Goal: Task Accomplishment & Management: Complete application form

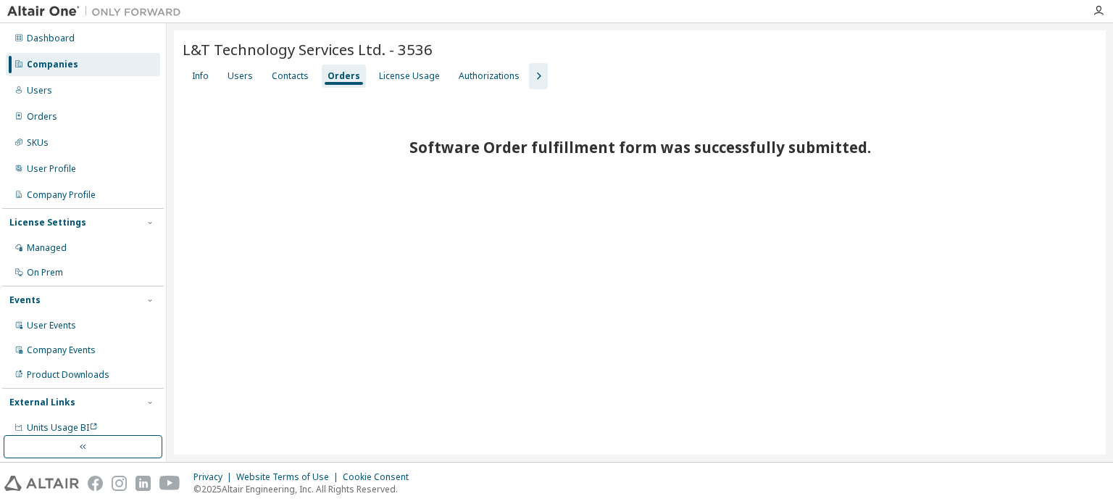
click at [76, 67] on div "Companies" at bounding box center [83, 64] width 154 height 23
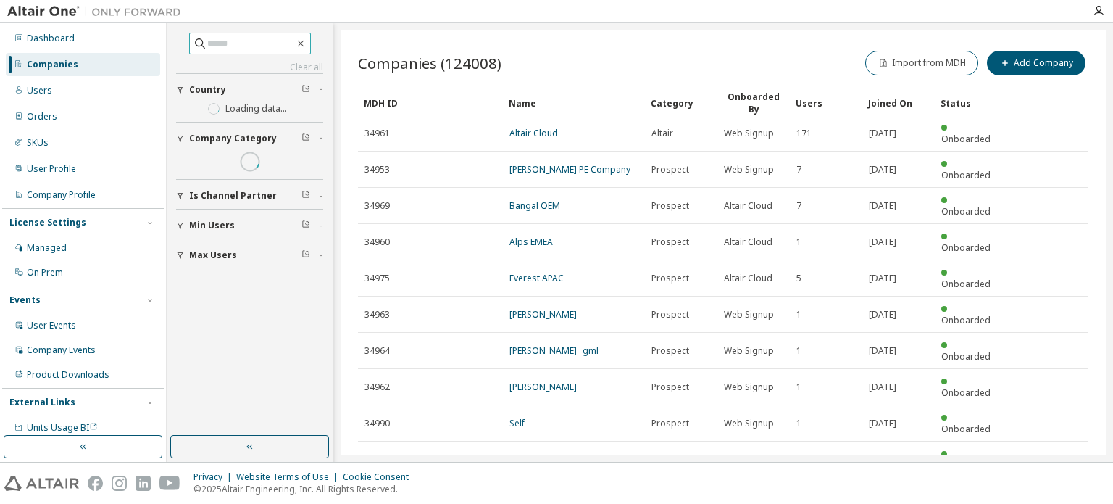
click at [215, 34] on span at bounding box center [250, 44] width 122 height 22
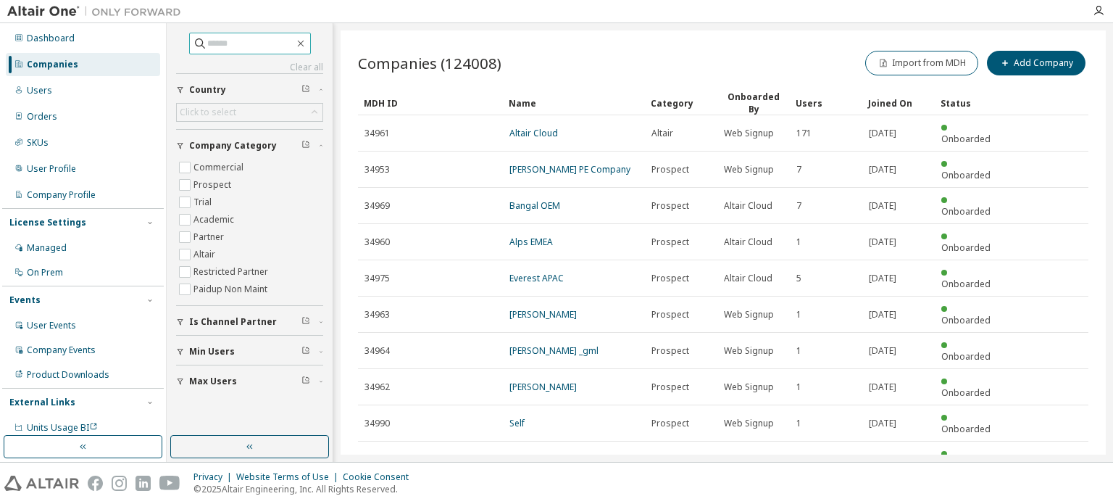
click at [207, 42] on input "text" at bounding box center [250, 43] width 87 height 14
type input "**********"
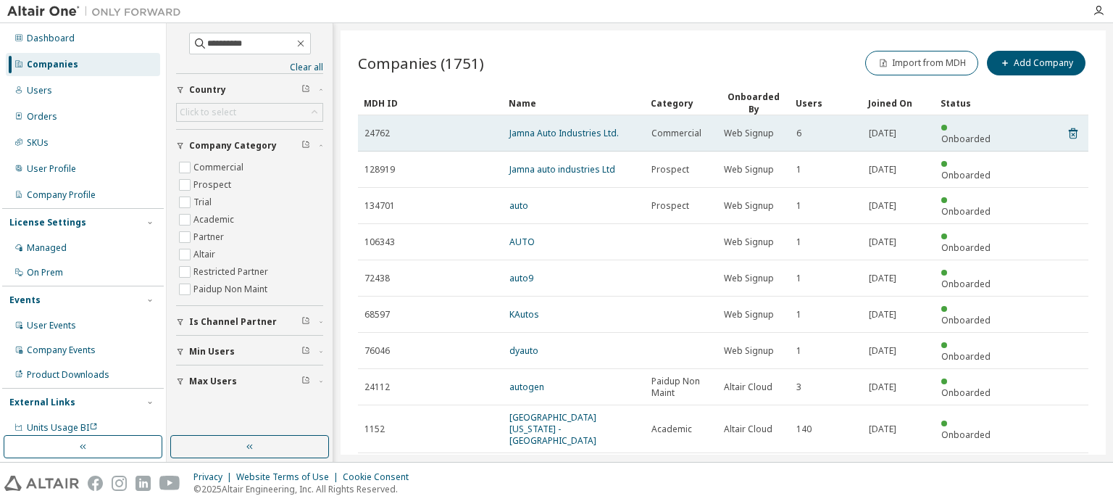
click at [634, 128] on div "Jamna Auto Industries Ltd." at bounding box center [574, 134] width 129 height 12
click at [602, 127] on link "Jamna Auto Industries Ltd." at bounding box center [564, 133] width 109 height 12
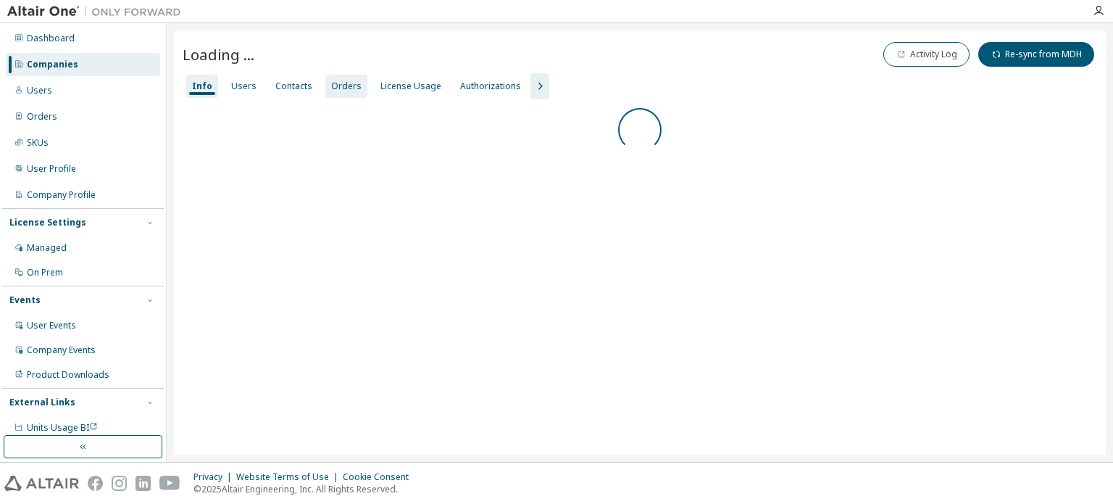
click at [346, 88] on div "Orders" at bounding box center [346, 86] width 30 height 12
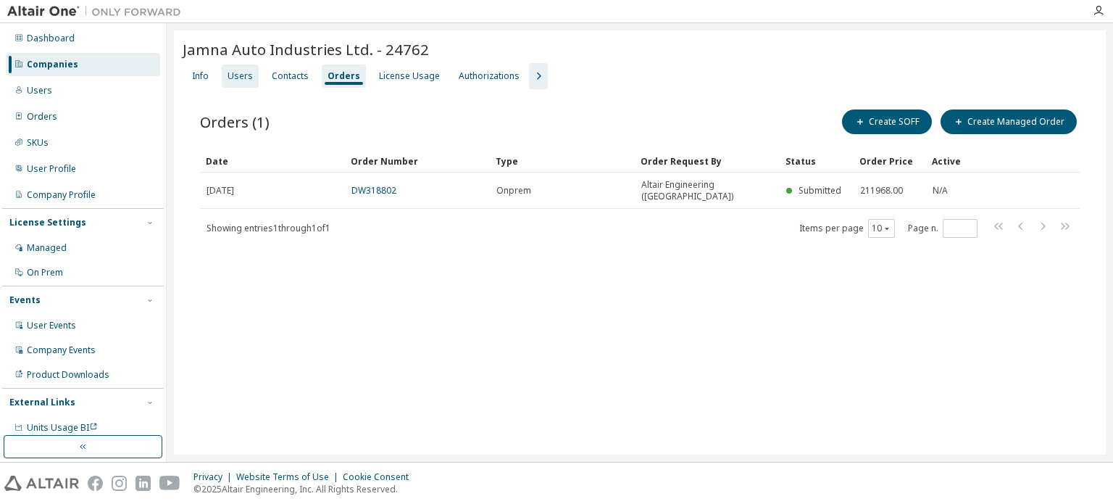
click at [246, 83] on div "Users" at bounding box center [240, 76] width 37 height 23
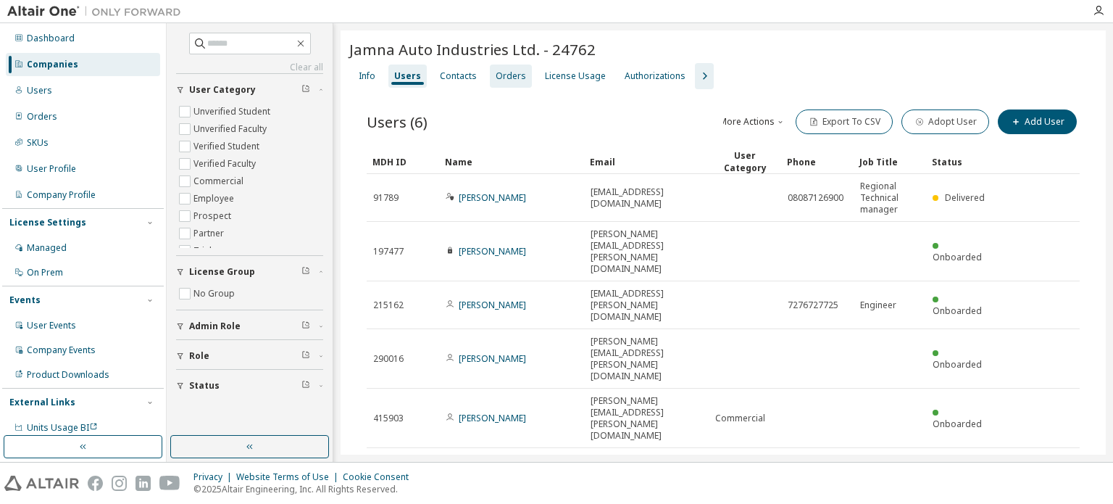
click at [506, 72] on div "Orders" at bounding box center [511, 76] width 30 height 12
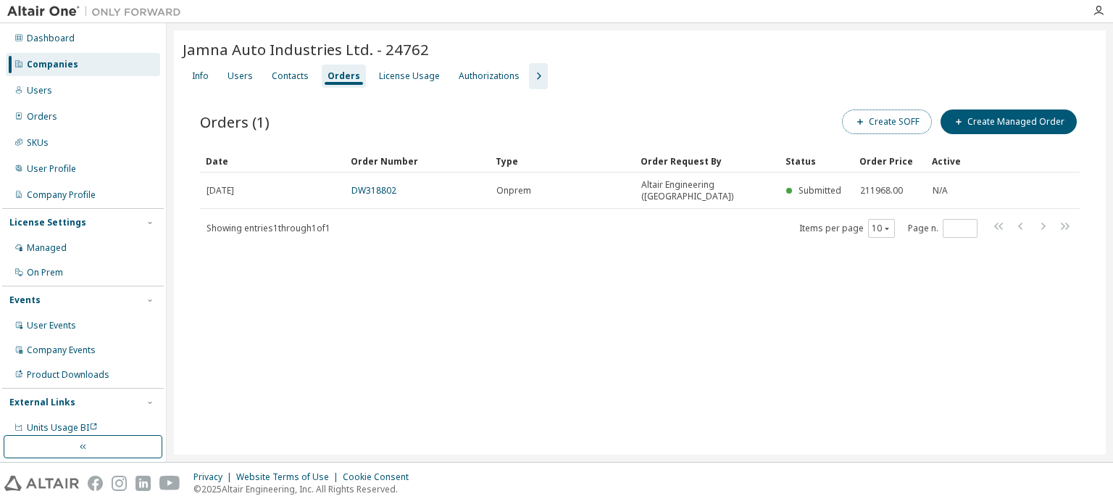
click at [918, 128] on button "Create SOFF" at bounding box center [887, 121] width 90 height 25
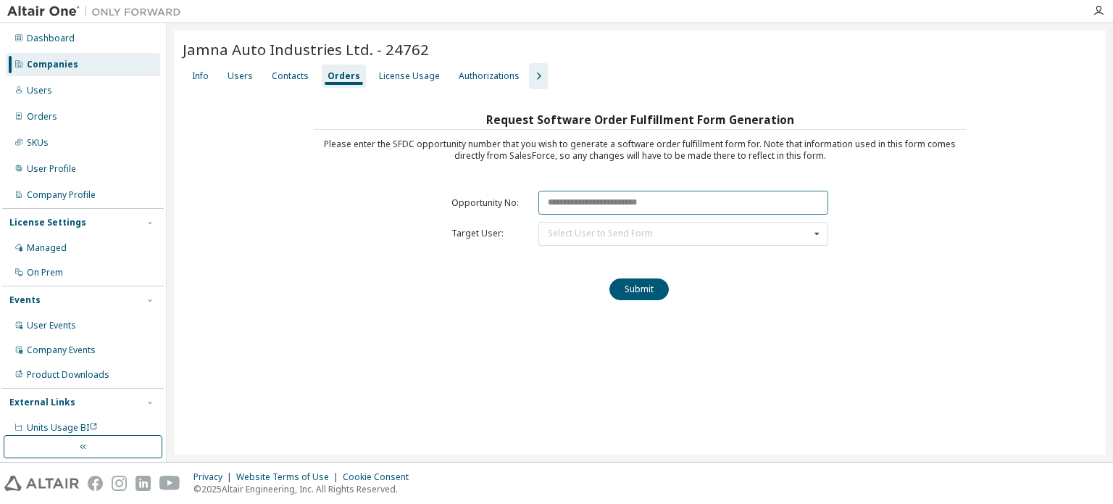
click at [623, 211] on input "text" at bounding box center [684, 203] width 290 height 24
paste input "********"
type input "********"
click at [620, 229] on div "Select User to Send Form" at bounding box center [600, 233] width 105 height 9
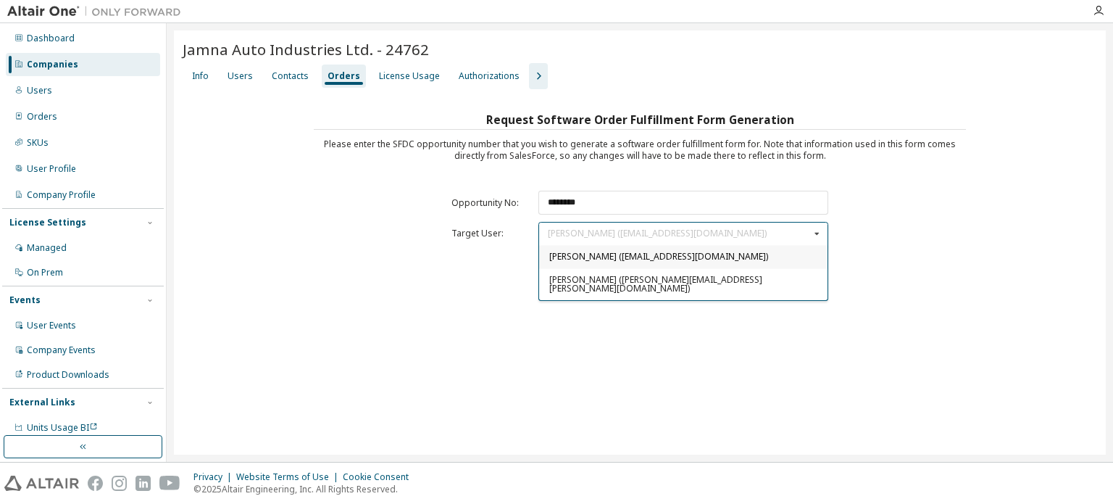
click at [552, 257] on span "[PERSON_NAME] ([EMAIL_ADDRESS][DOMAIN_NAME])" at bounding box center [658, 256] width 219 height 12
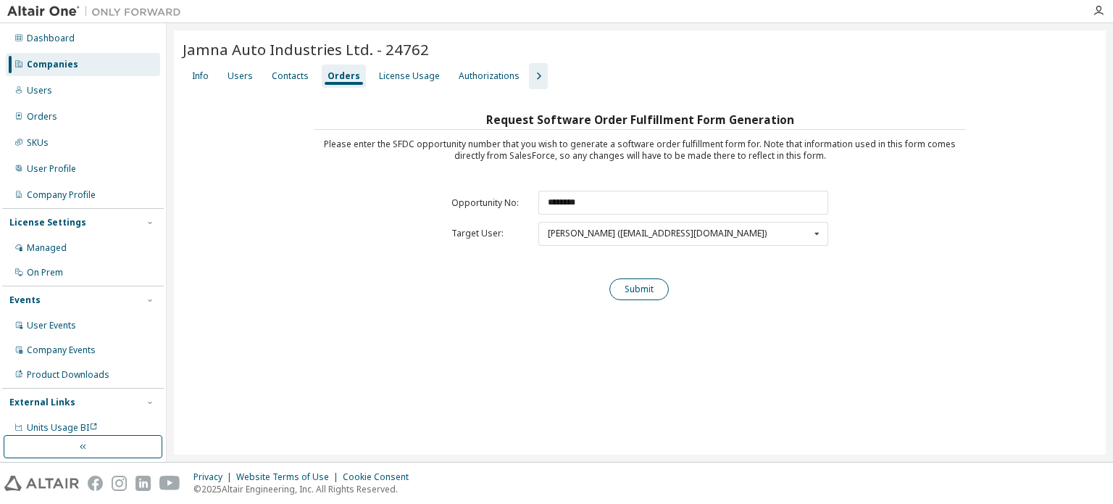
click at [629, 292] on button "Submit" at bounding box center [639, 289] width 59 height 22
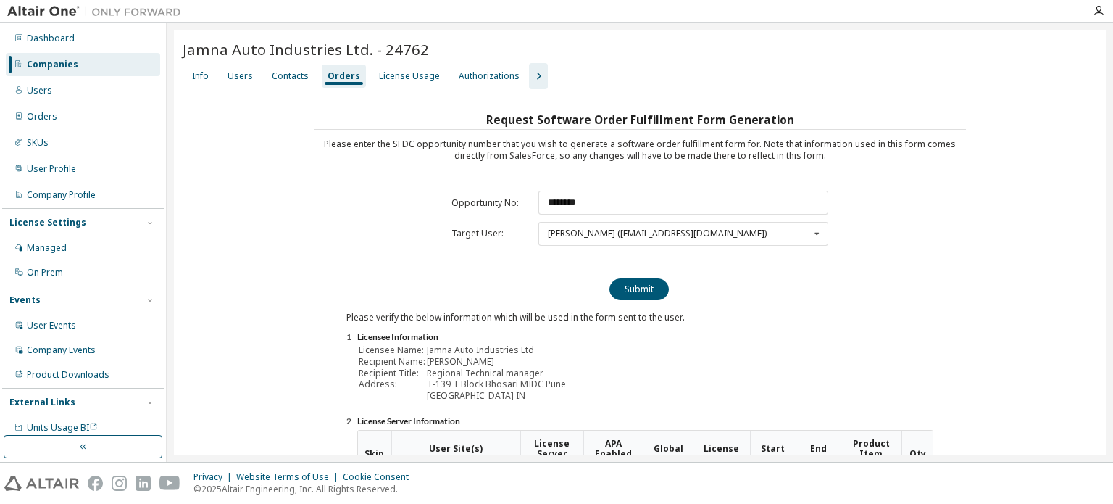
scroll to position [160, 0]
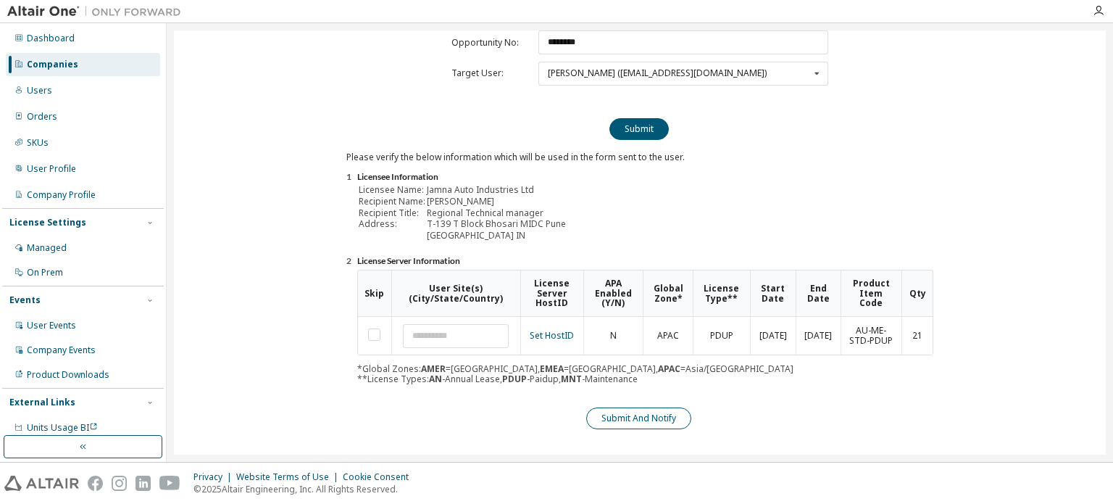
click at [671, 414] on button "Submit And Notify" at bounding box center [638, 418] width 105 height 22
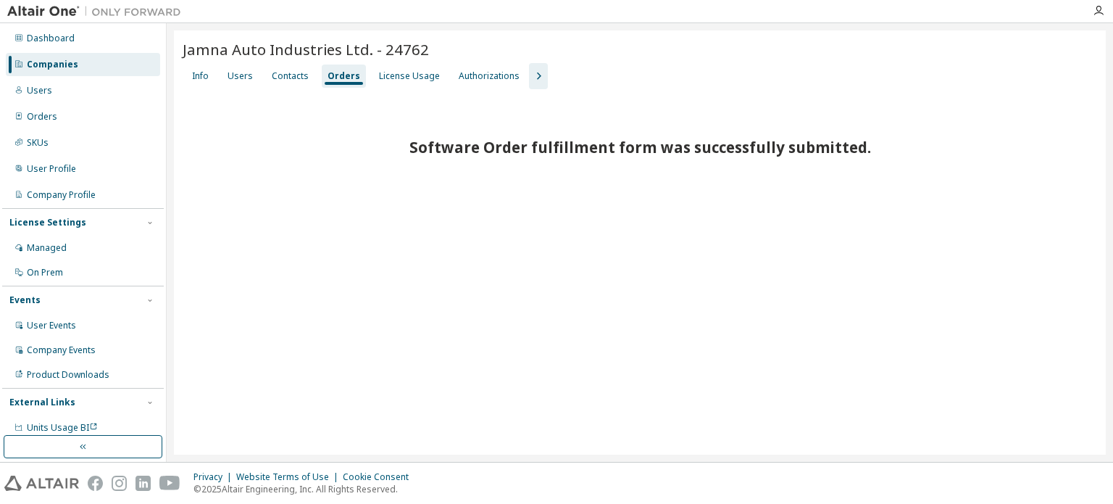
click at [53, 69] on div "Companies" at bounding box center [52, 65] width 51 height 12
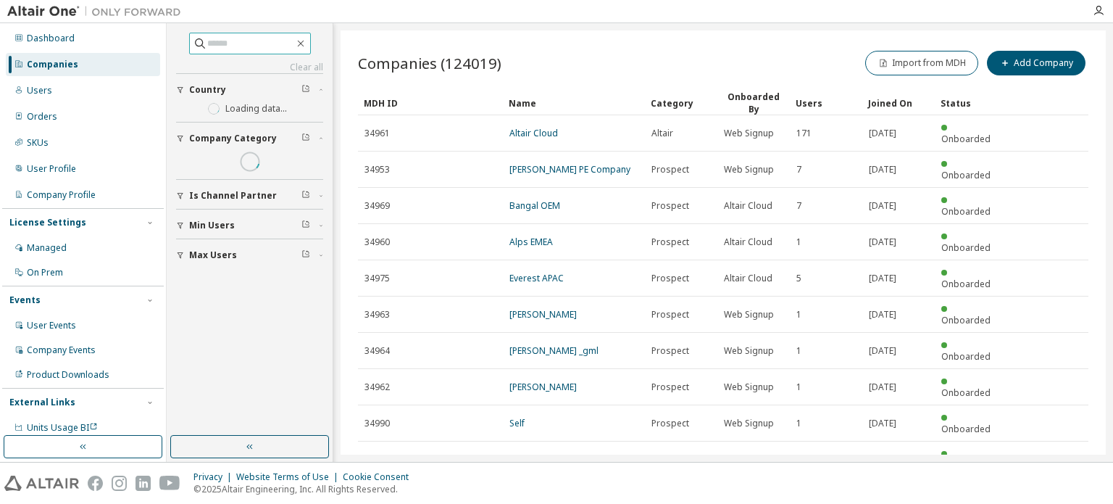
click at [217, 43] on input "text" at bounding box center [250, 43] width 87 height 14
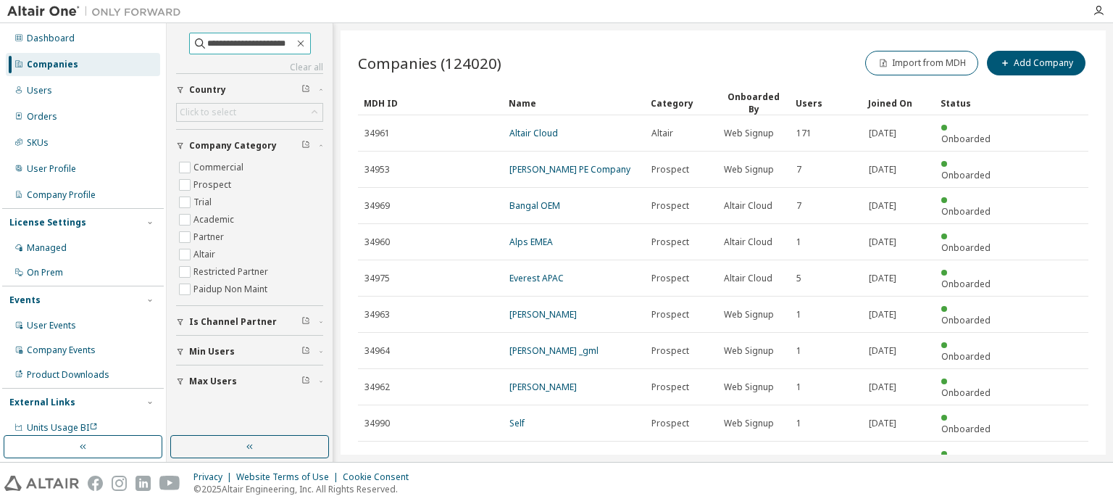
type input "**********"
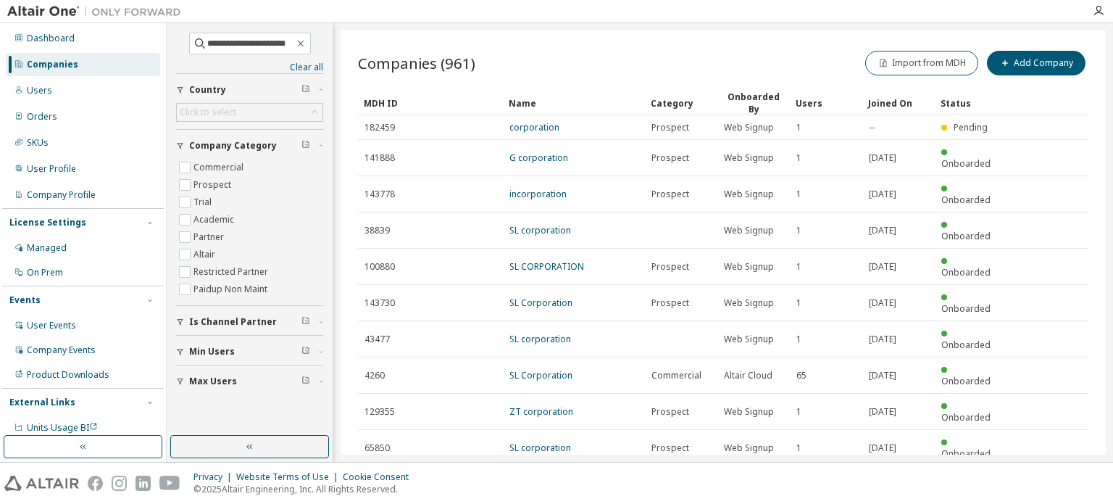
click at [1055, 475] on icon "button" at bounding box center [1051, 483] width 17 height 17
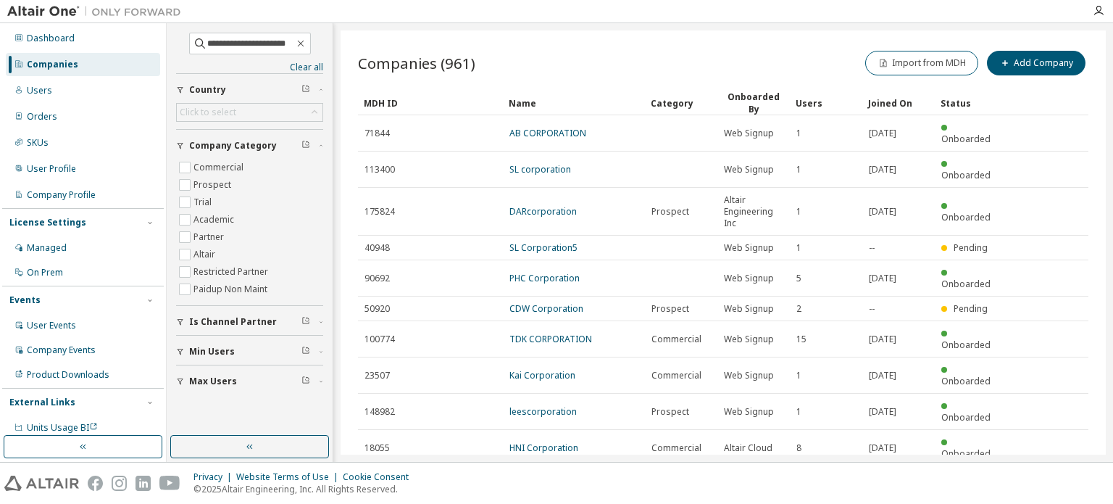
click at [1055, 430] on tr "18055 HNI Corporation Commercial Altair Cloud 8 [DATE] Onboarded" at bounding box center [723, 448] width 731 height 36
click at [1055, 475] on icon "button" at bounding box center [1051, 483] width 17 height 17
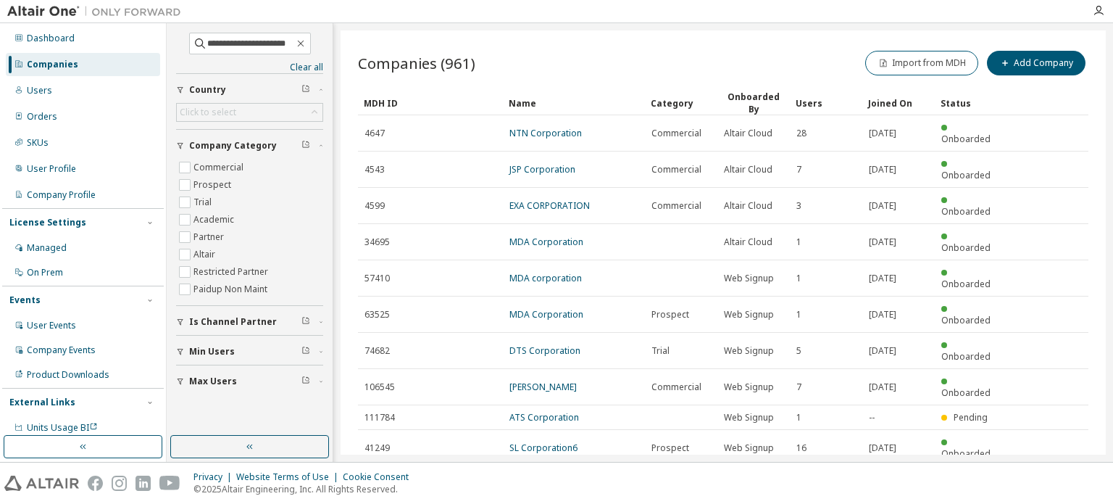
click at [1055, 402] on div "Companies (961) Import from MDH Add Company Clear Load Save Save As Field Opera…" at bounding box center [723, 242] width 765 height 424
click at [1050, 475] on icon "button" at bounding box center [1051, 483] width 17 height 17
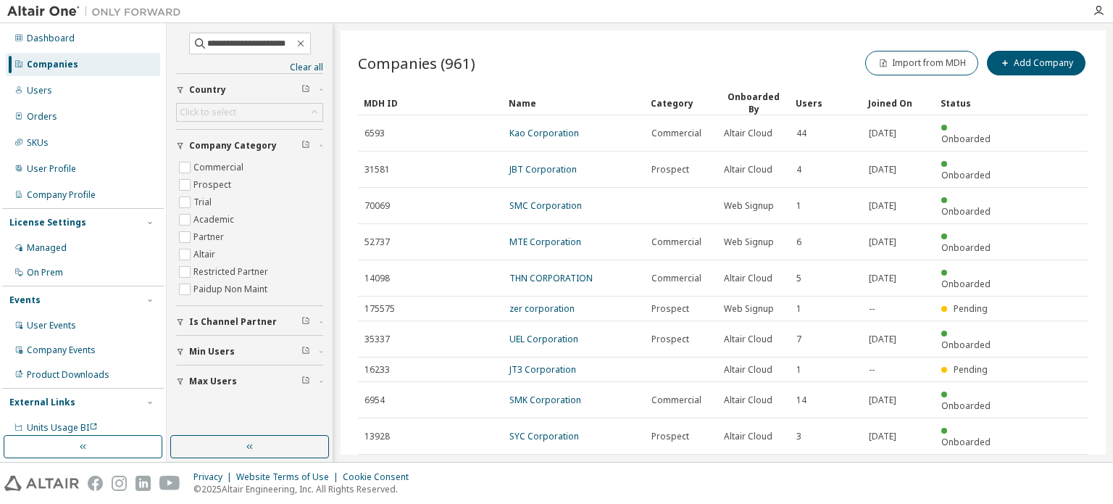
click at [1050, 463] on icon "button" at bounding box center [1051, 471] width 17 height 17
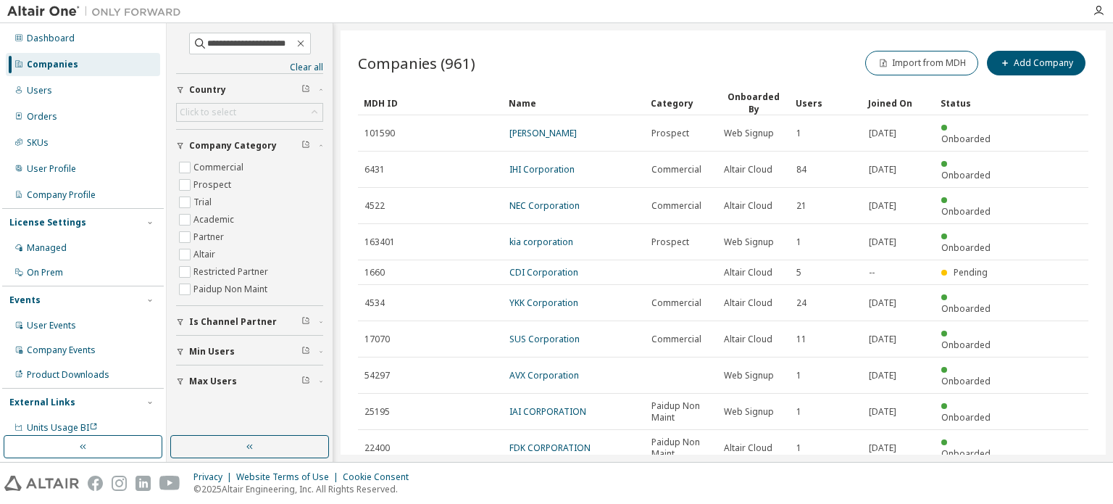
click at [1050, 430] on tr "22400 FDK CORPORATION Paidup Non Maint Altair Cloud 1 [DATE] Onboarded" at bounding box center [723, 448] width 731 height 36
click at [1058, 475] on icon "button" at bounding box center [1051, 483] width 17 height 17
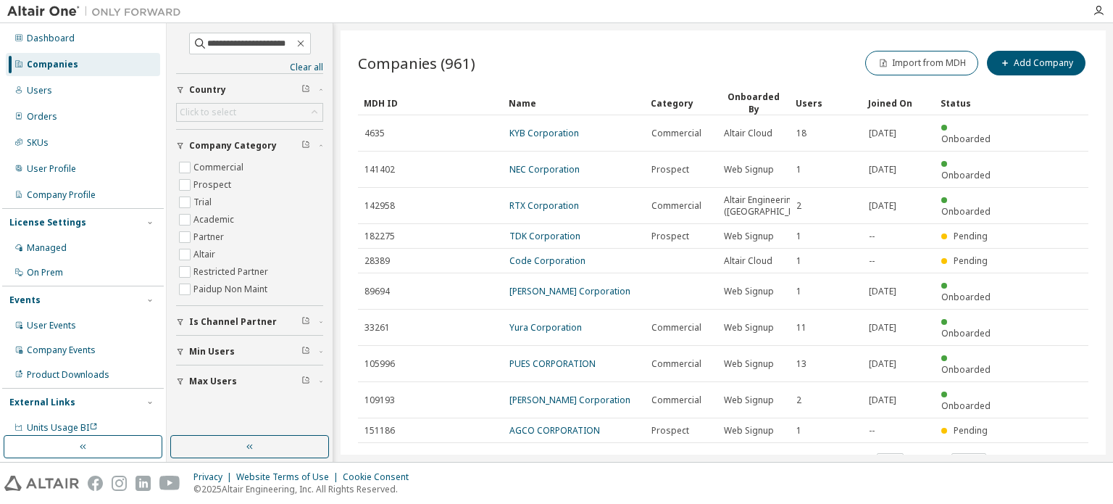
click at [1054, 452] on icon "button" at bounding box center [1051, 460] width 17 height 17
type input "*"
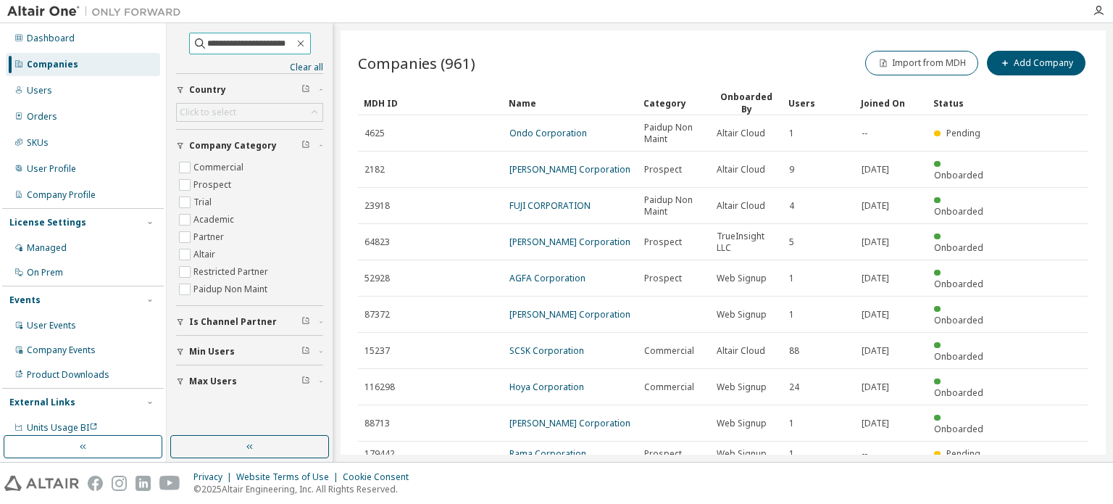
click at [207, 38] on input "**********" at bounding box center [250, 43] width 87 height 14
click at [304, 41] on icon "button" at bounding box center [300, 44] width 7 height 7
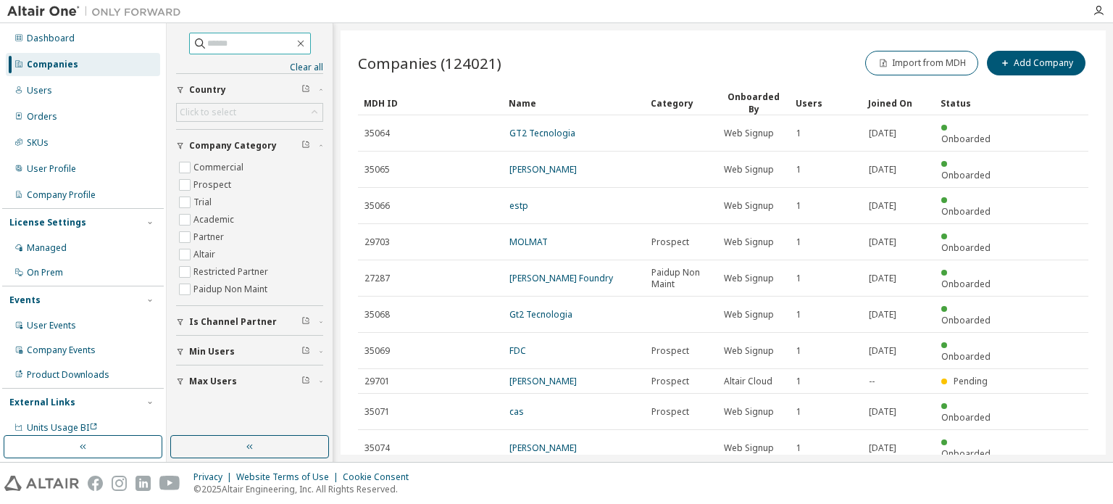
click at [220, 48] on input "text" at bounding box center [250, 43] width 87 height 14
type input "*****"
type input "*"
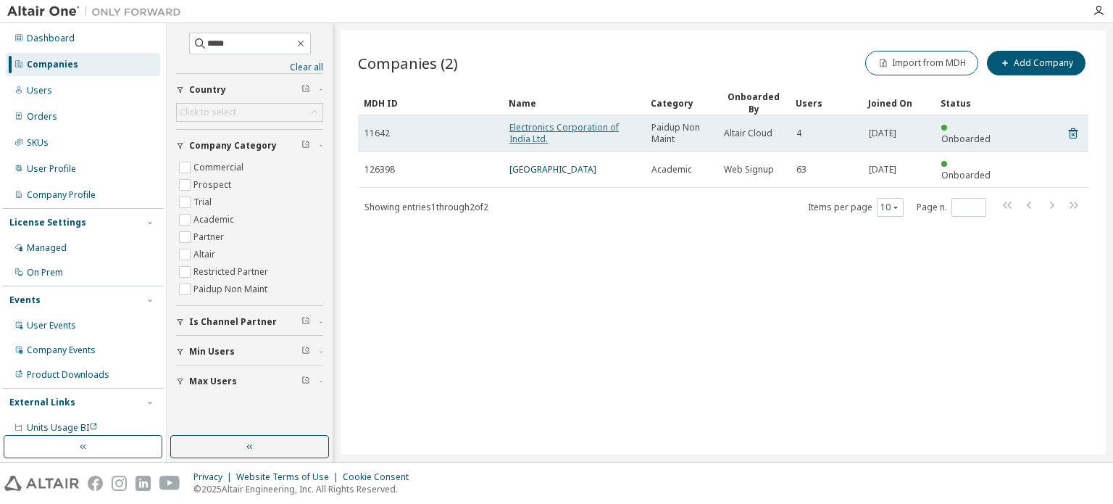
click at [525, 121] on link "Electronics Corporation of India Ltd." at bounding box center [564, 133] width 109 height 24
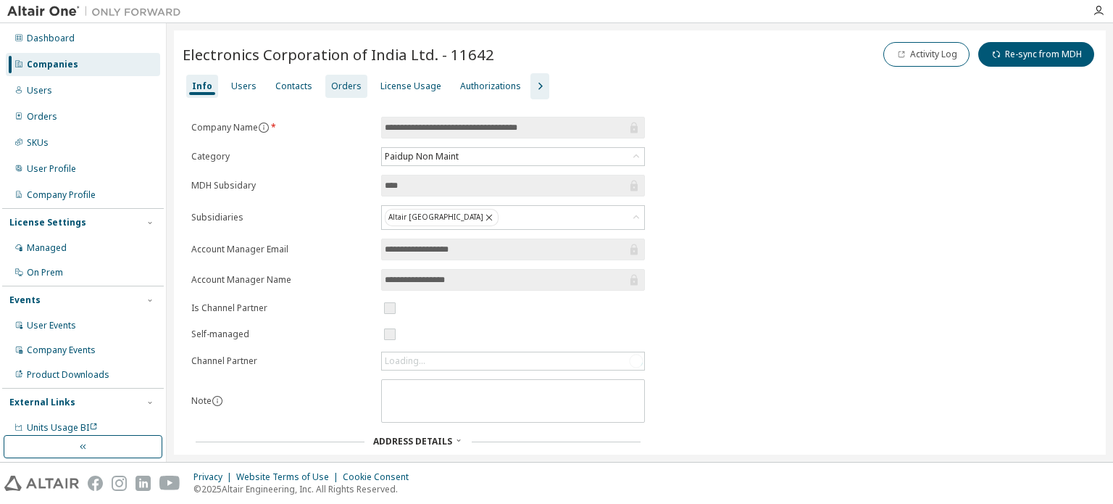
click at [349, 85] on div "Orders" at bounding box center [346, 86] width 30 height 12
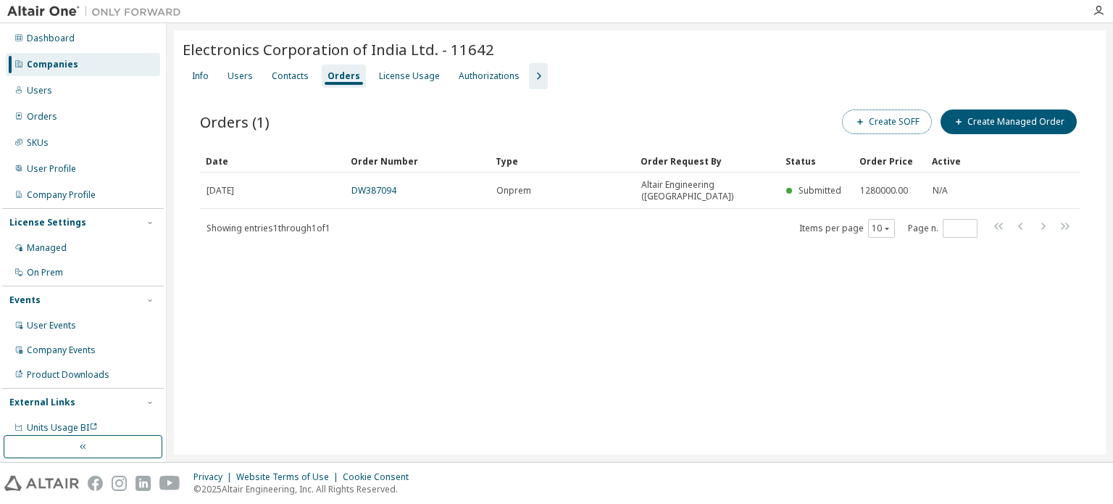
click at [872, 122] on button "Create SOFF" at bounding box center [887, 121] width 90 height 25
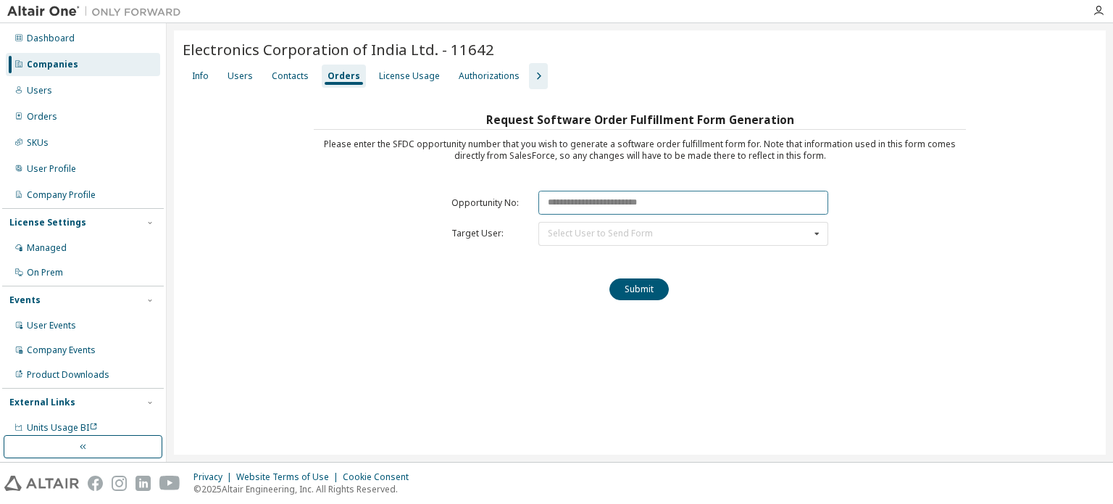
paste input "********"
type input "********"
click at [594, 225] on div "Select User to Send Form Kannan M ([PERSON_NAME][EMAIL_ADDRESS][DOMAIN_NAME]) S…" at bounding box center [684, 234] width 290 height 24
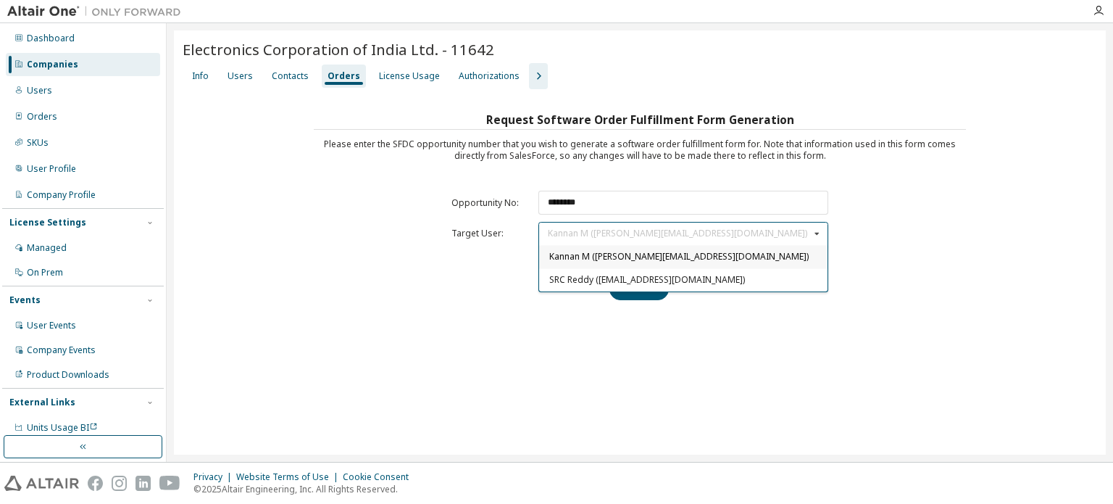
click at [554, 355] on div "Electronics Corporation of India Ltd. - 11642 Clear Load Save Save As Field Ope…" at bounding box center [640, 242] width 932 height 424
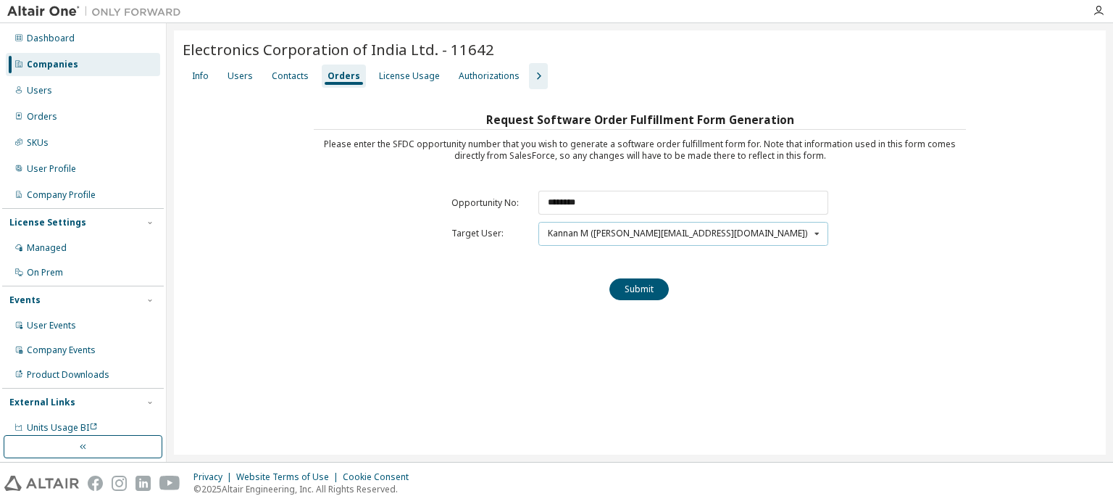
click at [575, 233] on div "Kannan M ([PERSON_NAME][EMAIL_ADDRESS][DOMAIN_NAME])" at bounding box center [677, 233] width 259 height 9
click at [450, 293] on div "Request Software Order Fulfillment Form Generation Please enter the SFDC opport…" at bounding box center [640, 210] width 652 height 202
click at [230, 78] on div "Users" at bounding box center [240, 76] width 25 height 12
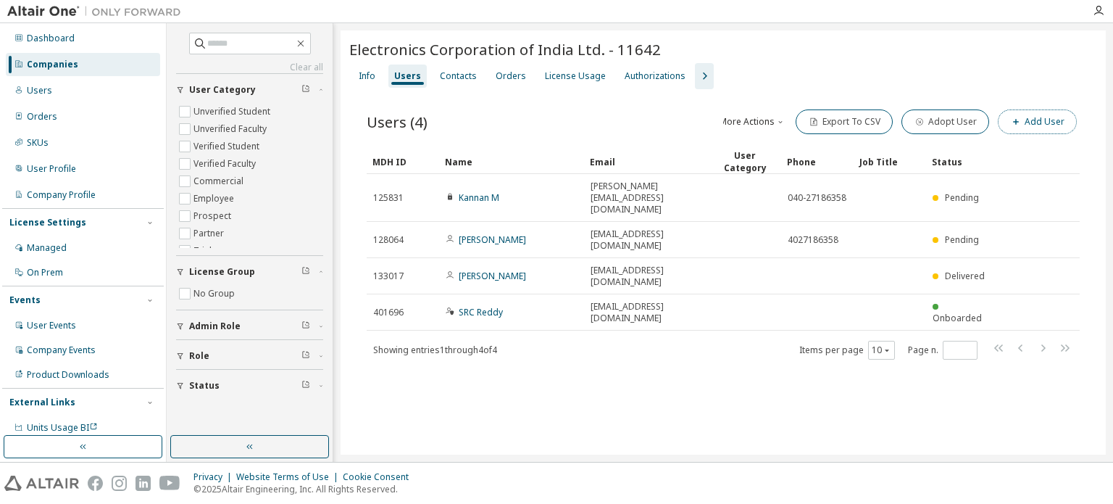
click at [1031, 129] on button "Add User" at bounding box center [1037, 121] width 79 height 25
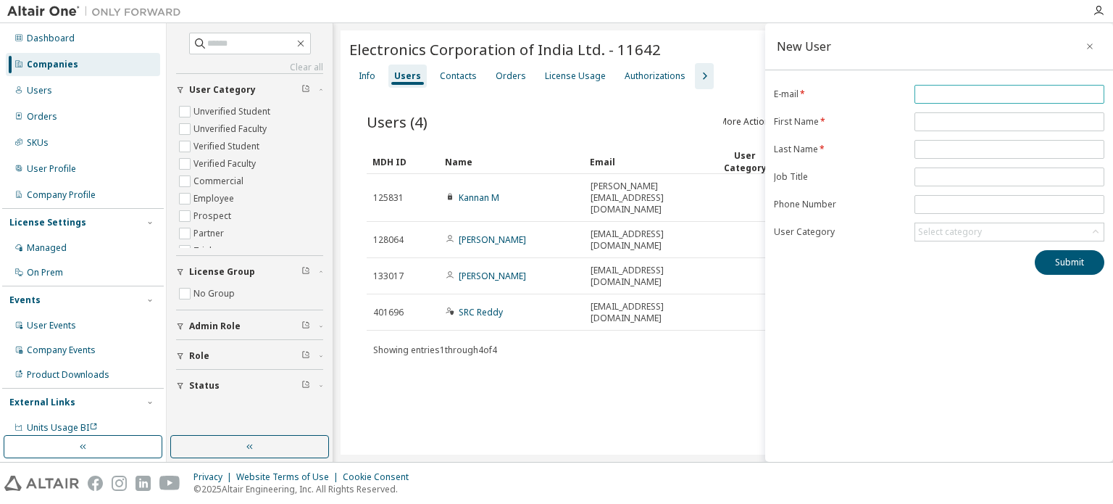
click at [936, 92] on input "email" at bounding box center [1009, 94] width 183 height 12
paste input "**********"
type input "**********"
click at [921, 121] on input "text" at bounding box center [1009, 122] width 183 height 12
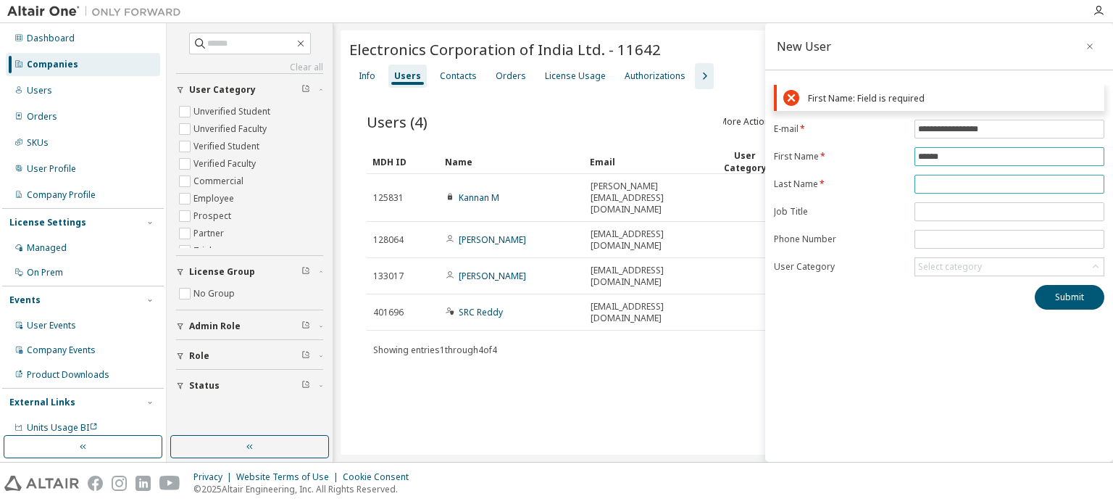
type input "******"
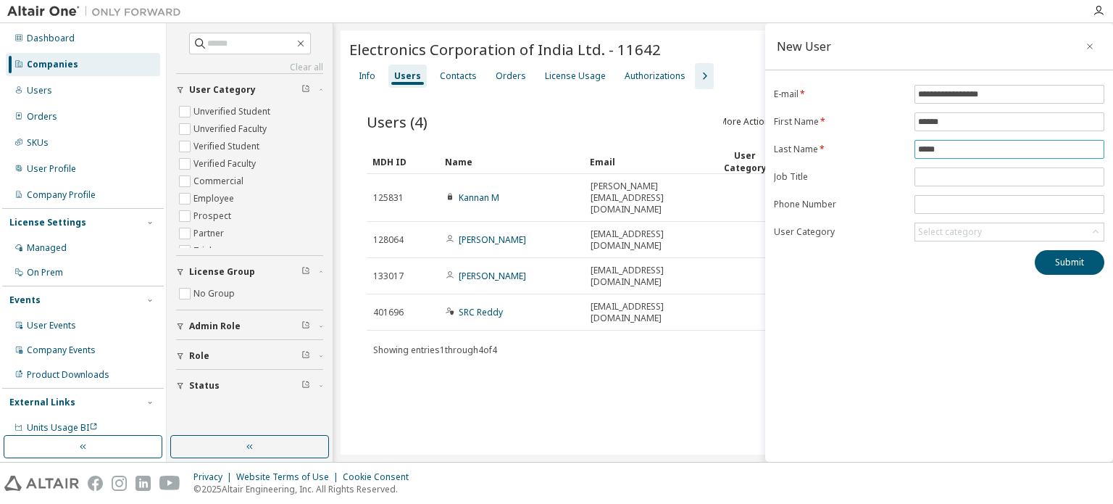
type input "*****"
click at [1079, 269] on button "Submit" at bounding box center [1070, 262] width 70 height 25
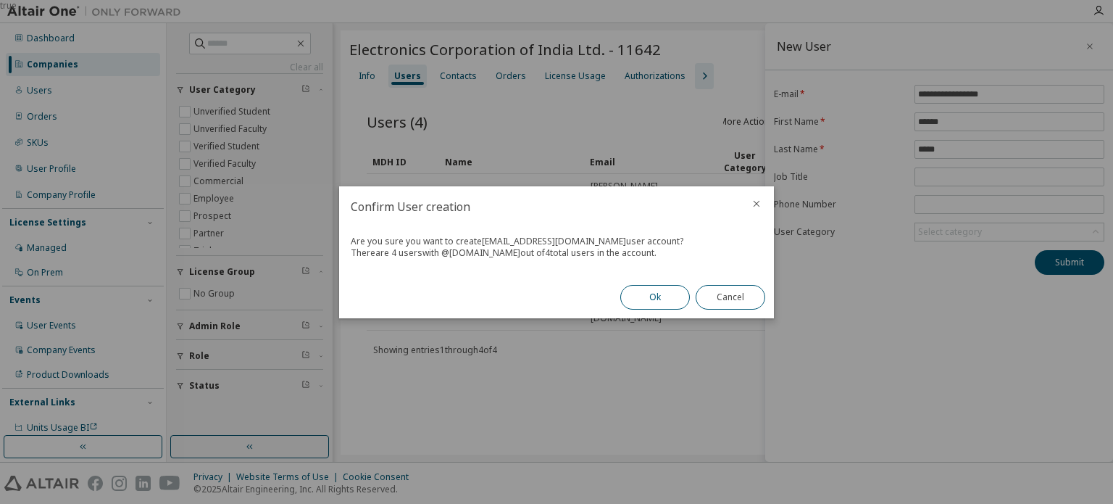
click at [642, 304] on button "Ok" at bounding box center [655, 297] width 70 height 25
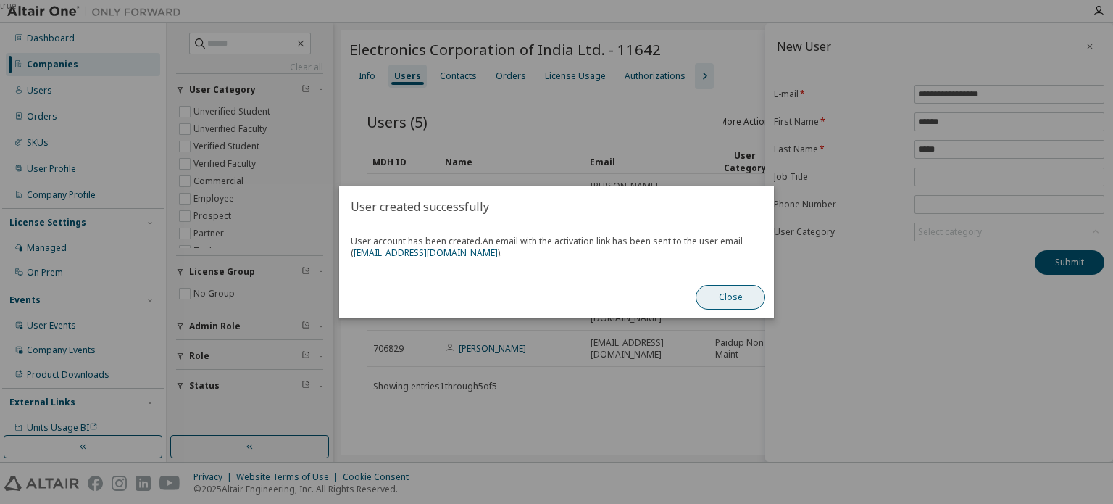
click at [745, 292] on button "Close" at bounding box center [731, 297] width 70 height 25
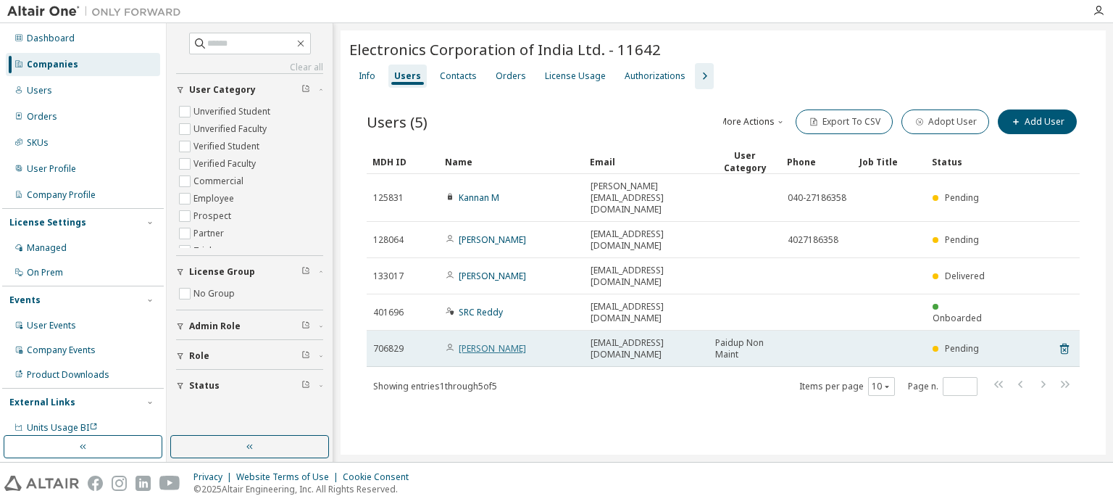
click at [473, 342] on link "[PERSON_NAME]" at bounding box center [492, 348] width 67 height 12
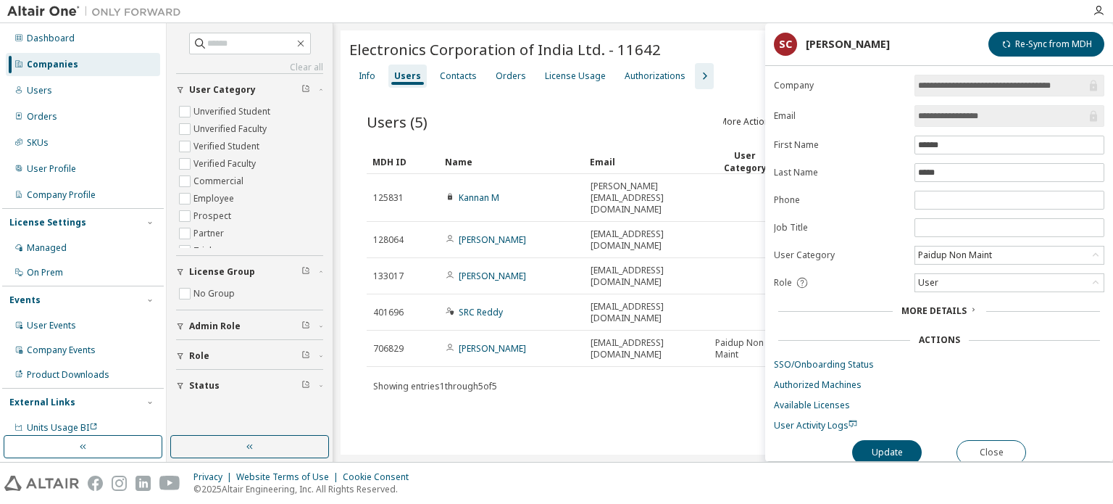
click at [975, 270] on form "**********" at bounding box center [939, 253] width 330 height 357
click at [977, 276] on div "User" at bounding box center [1009, 282] width 188 height 17
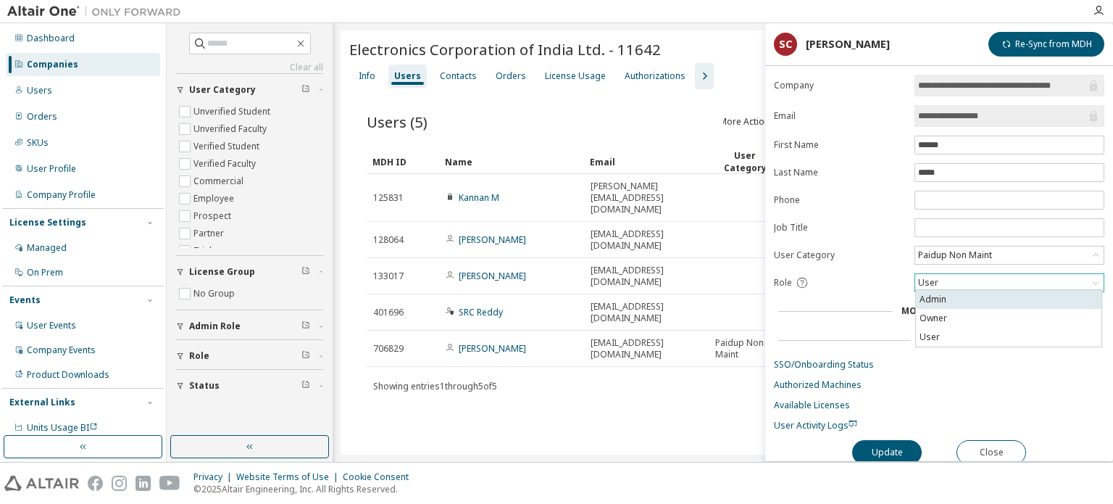
click at [965, 305] on li "Admin" at bounding box center [1009, 299] width 186 height 19
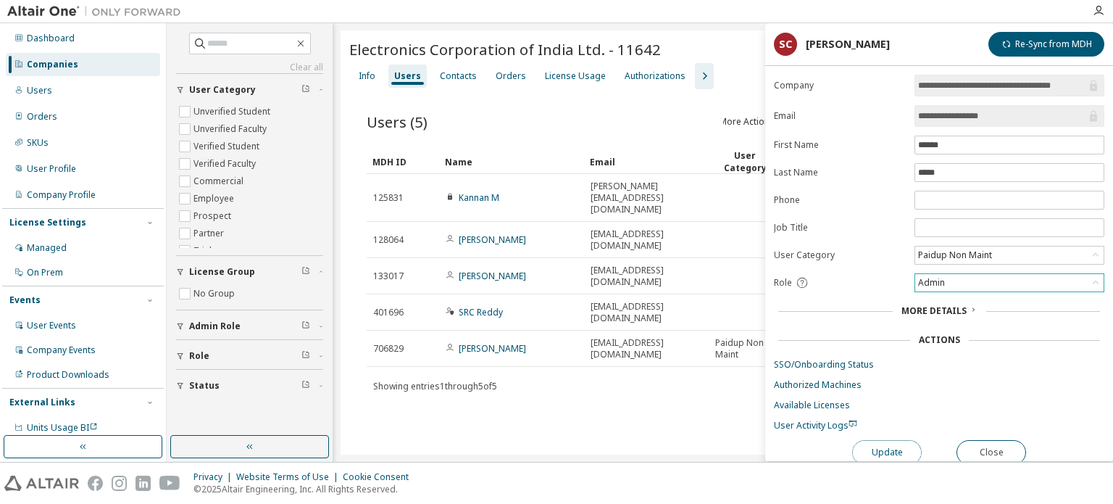
click at [888, 454] on button "Update" at bounding box center [887, 452] width 70 height 25
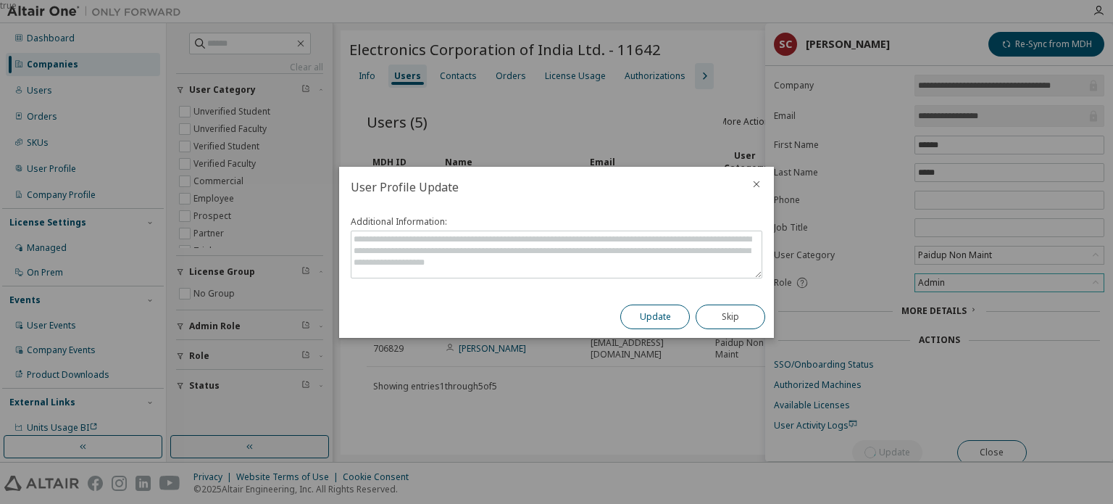
click at [645, 309] on button "Update" at bounding box center [655, 316] width 70 height 25
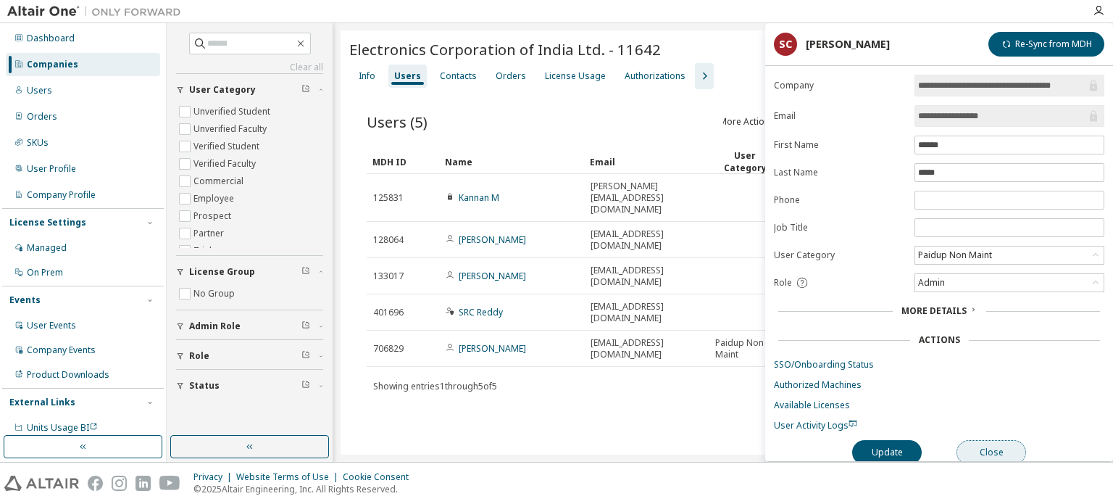
click at [994, 450] on button "Close" at bounding box center [992, 452] width 70 height 25
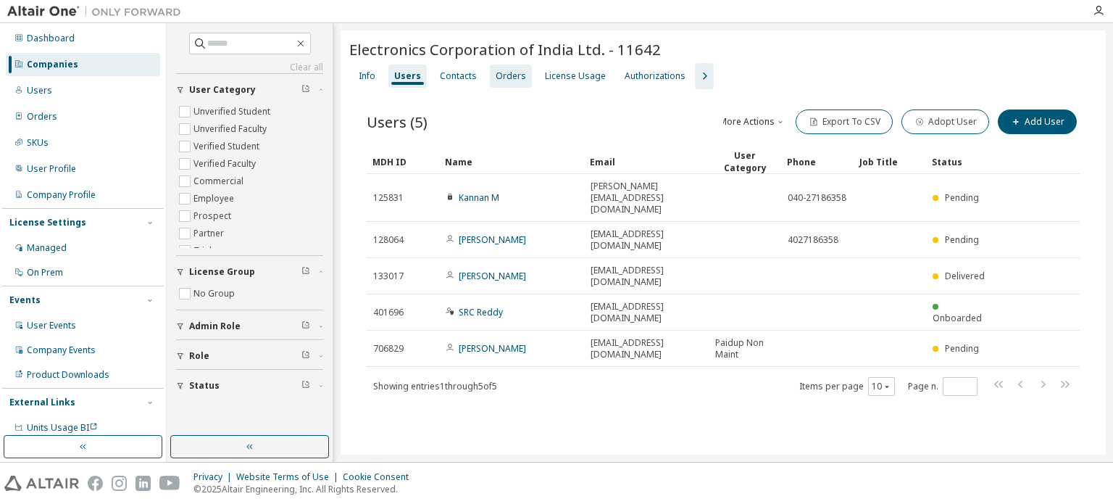
click at [517, 73] on div "Orders" at bounding box center [511, 76] width 30 height 12
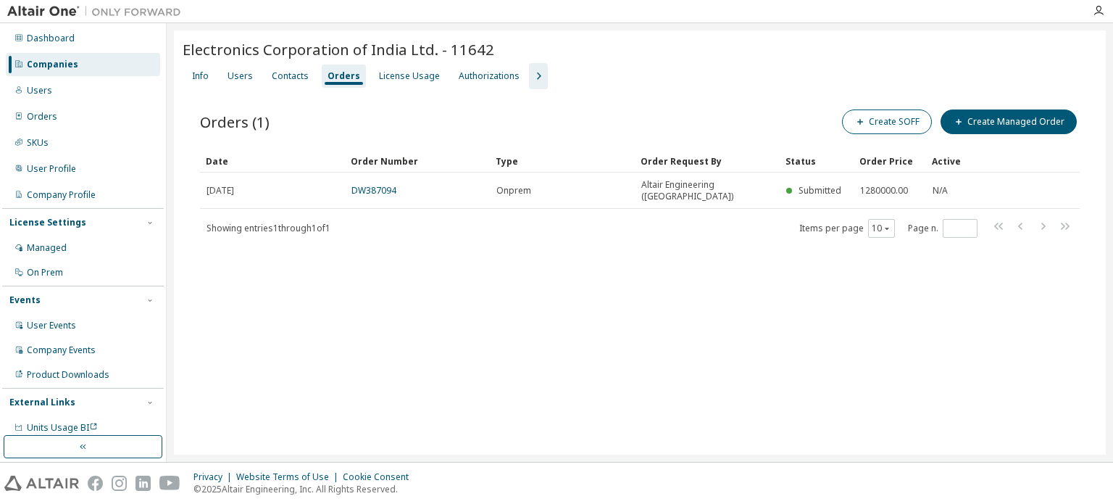
click at [849, 129] on div "Create SOFF Create Managed Order" at bounding box center [860, 122] width 440 height 30
click at [893, 112] on button "Create SOFF" at bounding box center [887, 121] width 90 height 25
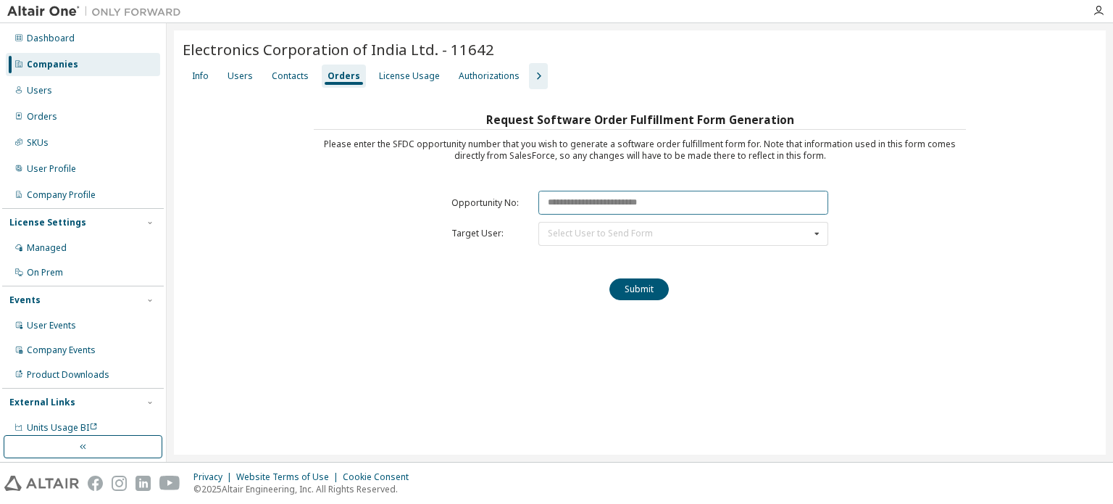
click at [620, 209] on input "text" at bounding box center [684, 203] width 290 height 24
paste input "********"
type input "********"
click at [590, 230] on div "Select User to Send Form" at bounding box center [600, 233] width 105 height 9
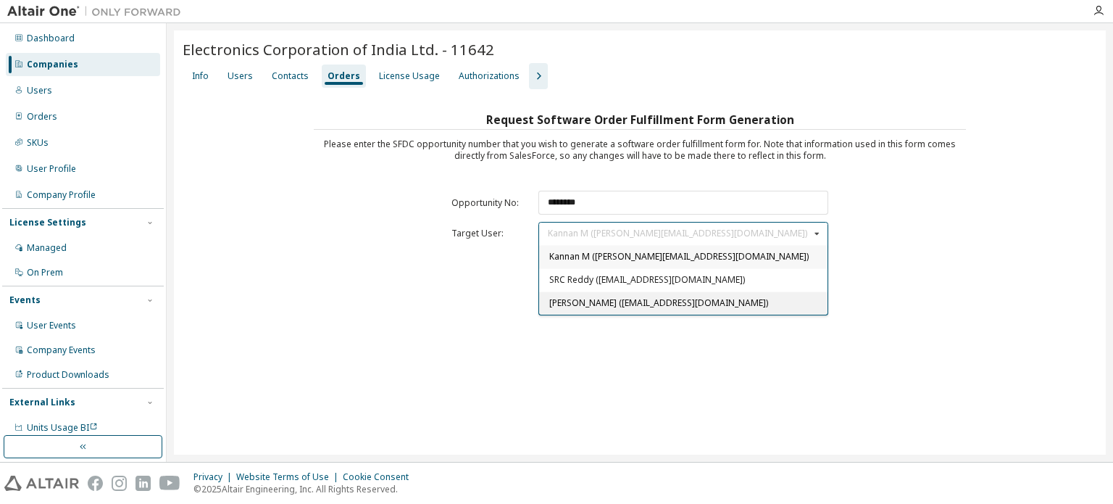
click at [571, 306] on span "[PERSON_NAME] ([EMAIL_ADDRESS][DOMAIN_NAME])" at bounding box center [658, 302] width 219 height 12
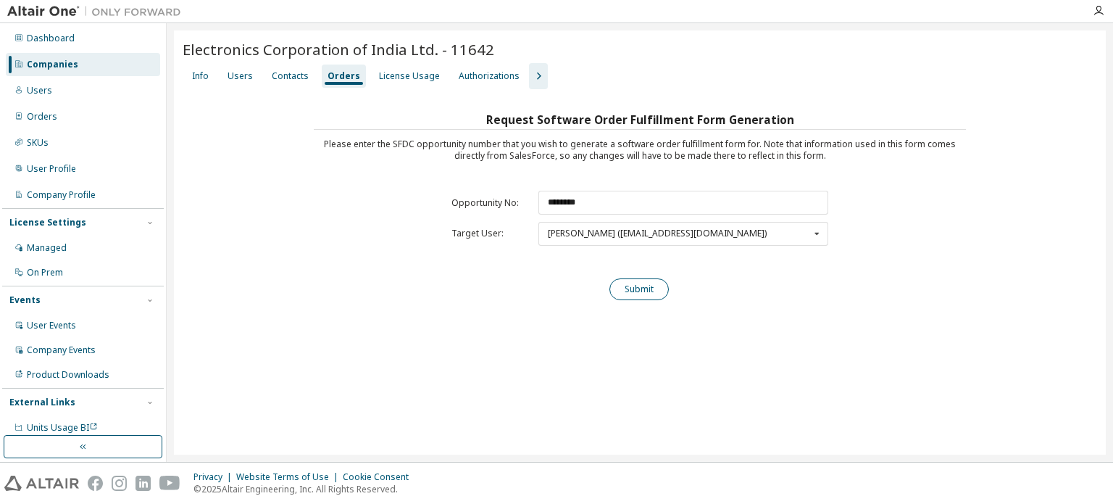
click at [644, 294] on button "Submit" at bounding box center [639, 289] width 59 height 22
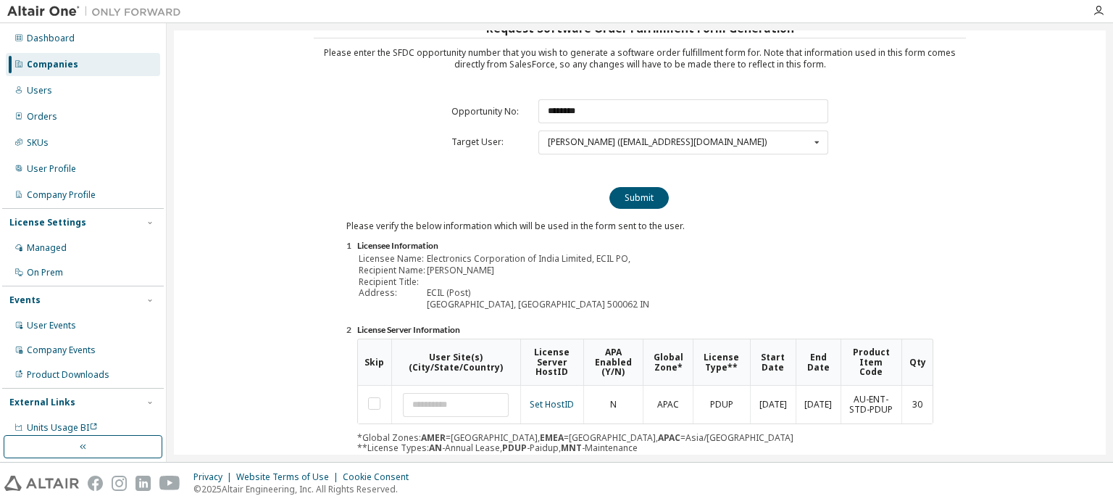
scroll to position [160, 0]
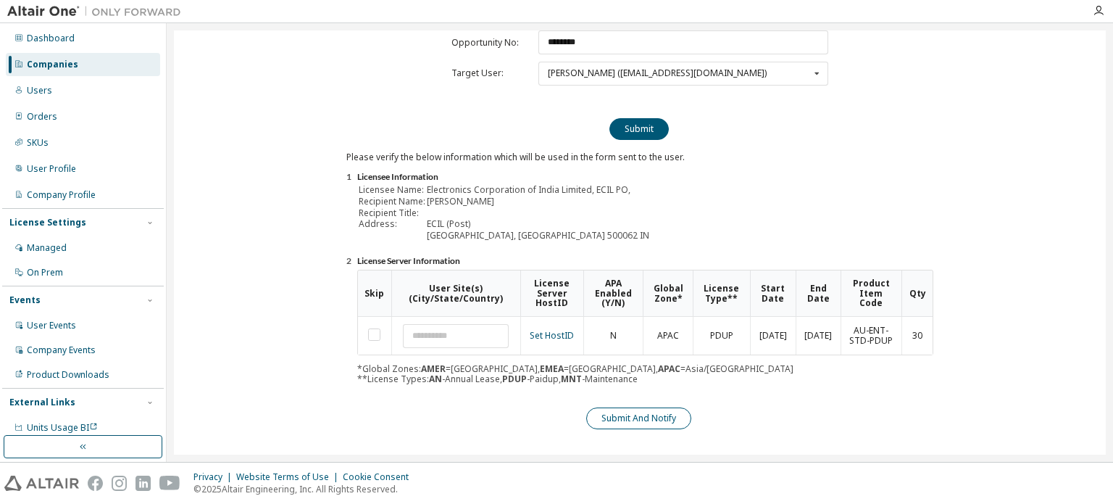
click at [636, 414] on button "Submit And Notify" at bounding box center [638, 418] width 105 height 22
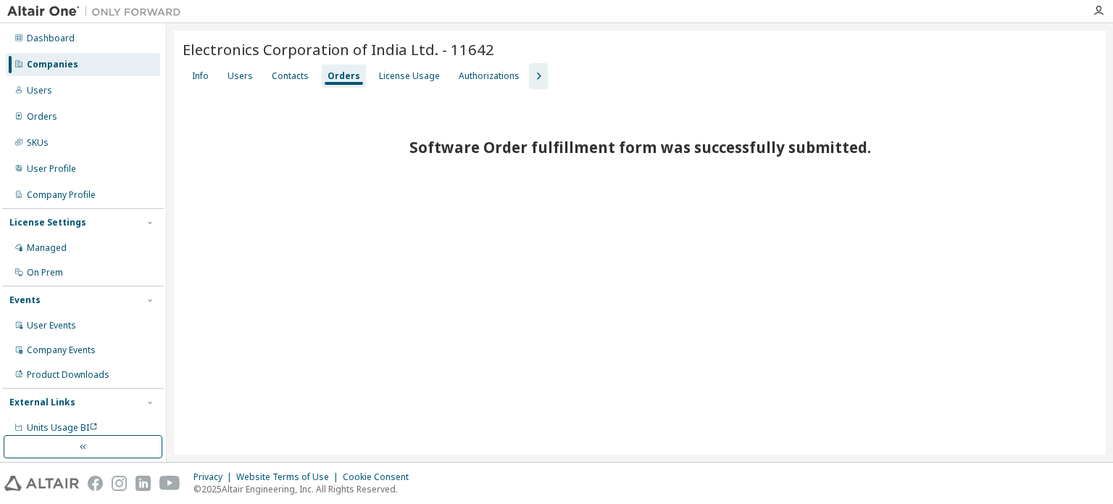
click at [99, 59] on div "Companies" at bounding box center [83, 64] width 154 height 23
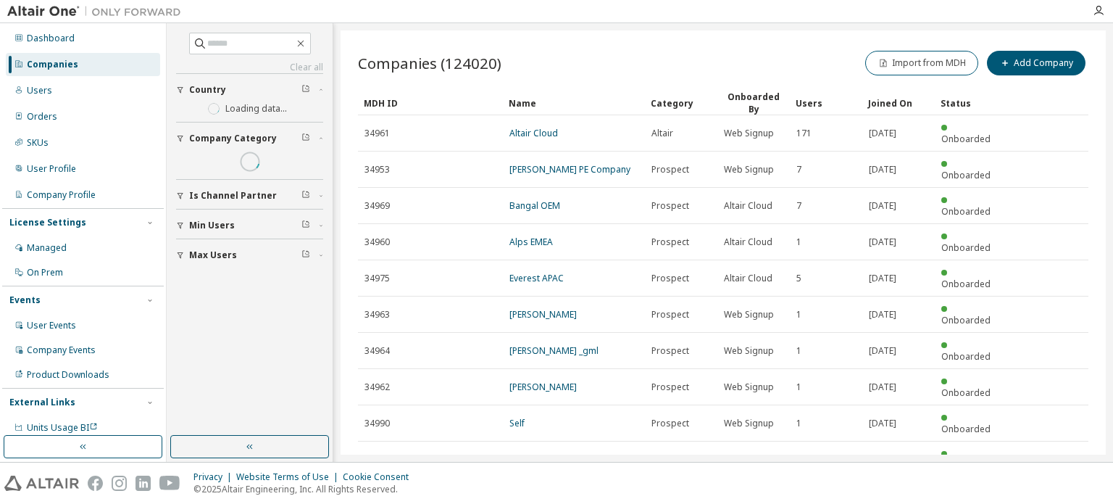
click at [246, 54] on div "Clear all Max Users Min Users Is Channel Partner Company Category Country Loadi…" at bounding box center [249, 151] width 147 height 236
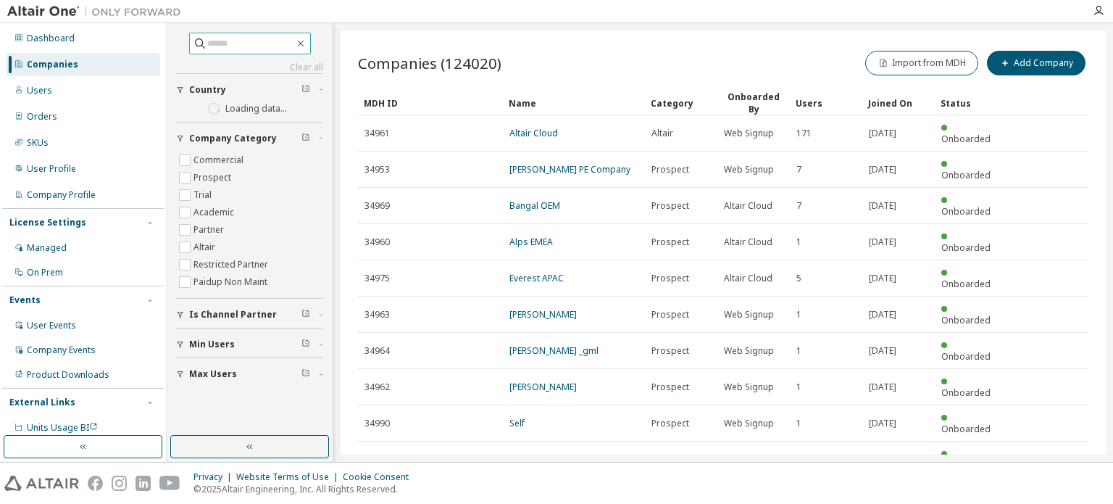
click at [246, 47] on input "text" at bounding box center [250, 43] width 87 height 14
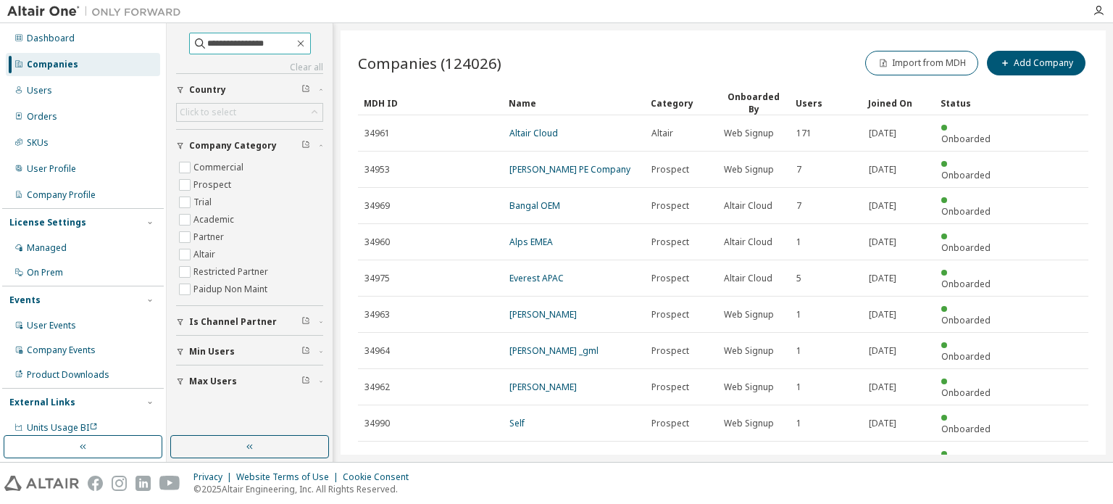
type input "**********"
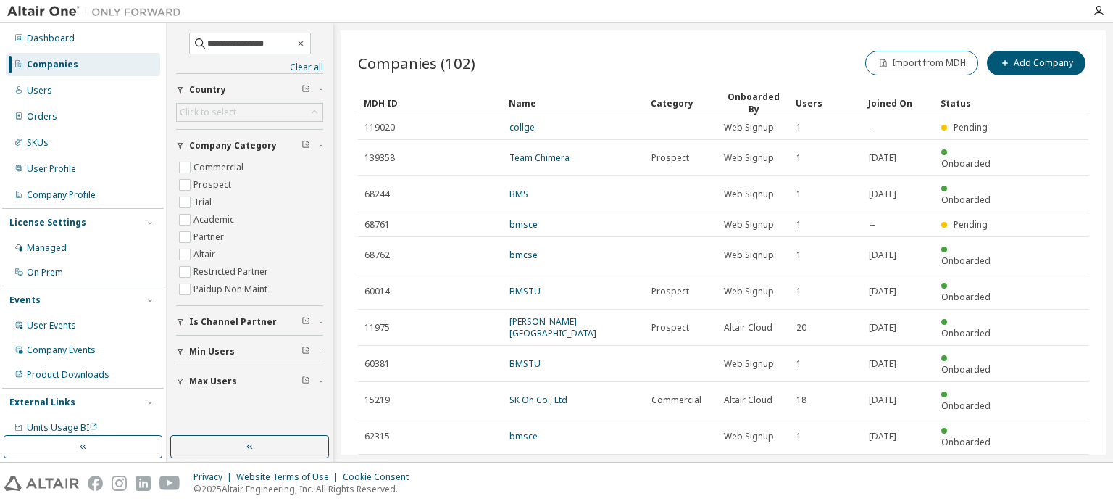
click at [1052, 463] on icon "button" at bounding box center [1051, 471] width 17 height 17
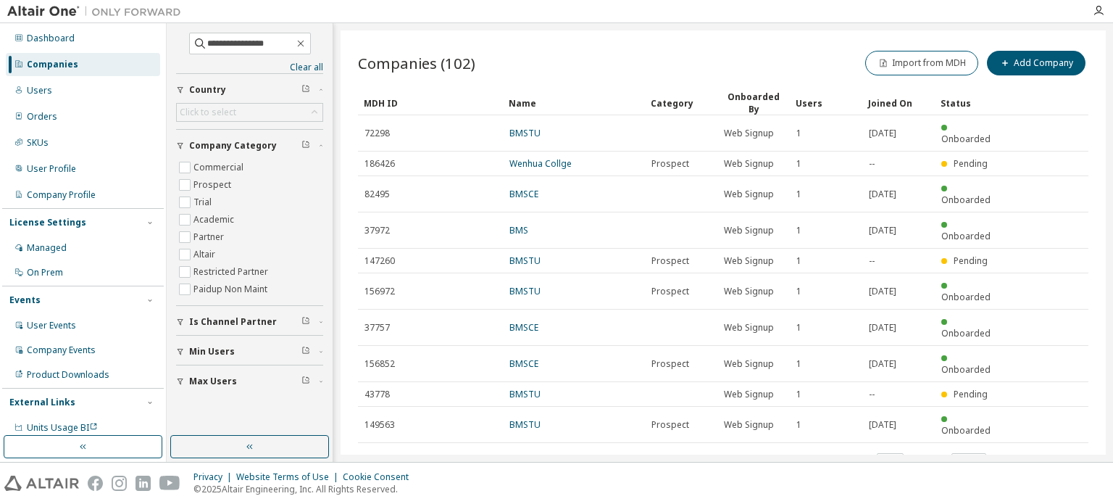
click at [1052, 457] on icon "button" at bounding box center [1052, 460] width 4 height 7
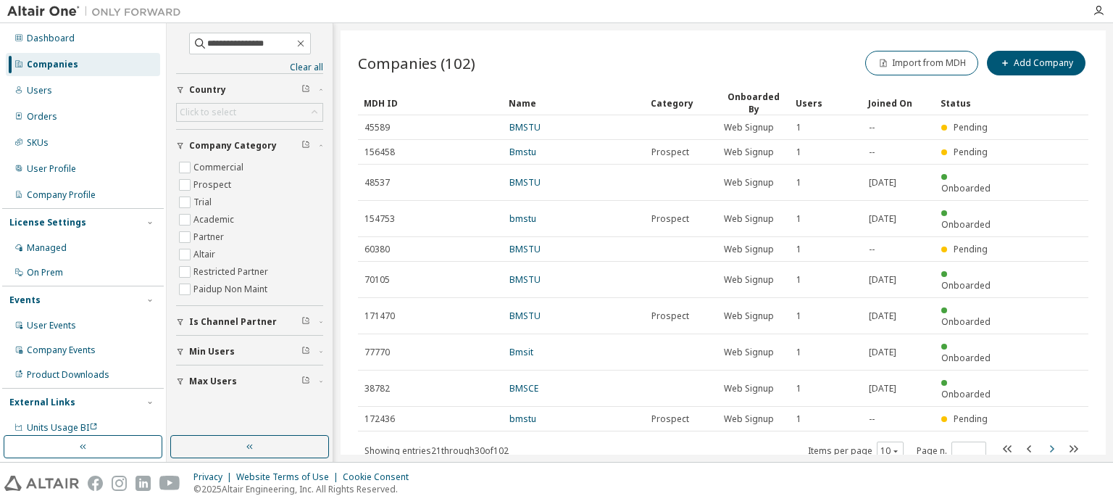
click at [1050, 440] on icon "button" at bounding box center [1051, 448] width 17 height 17
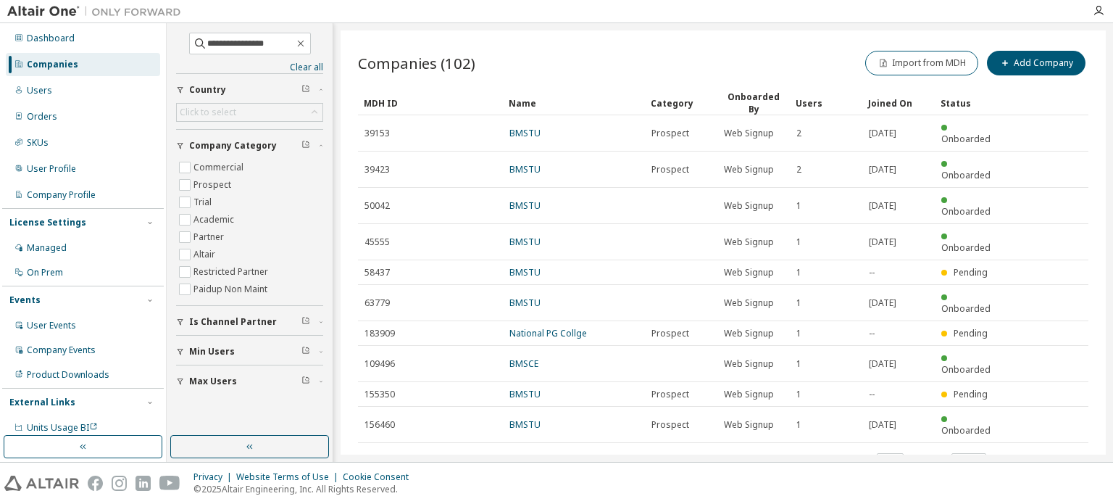
click at [1049, 452] on icon "button" at bounding box center [1051, 460] width 17 height 17
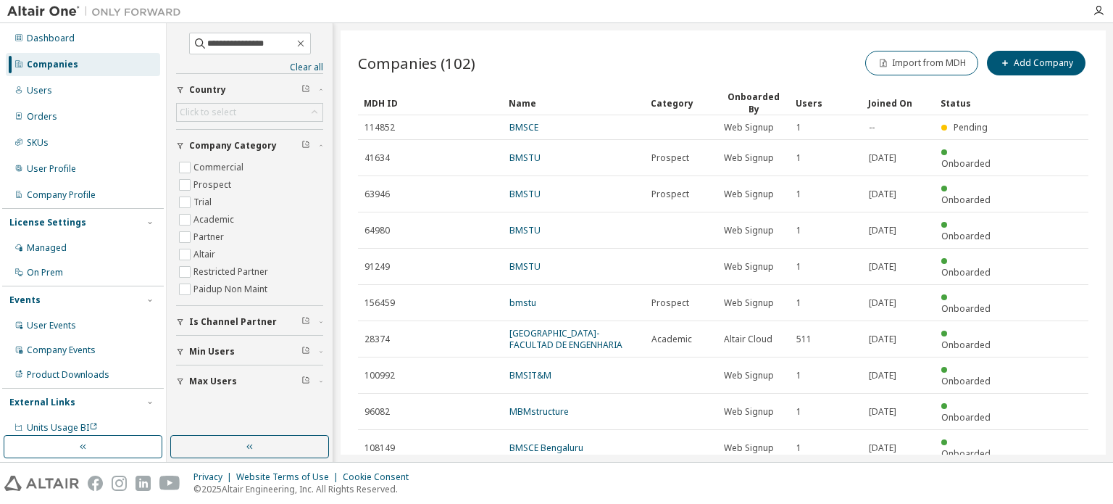
click at [1052, 475] on icon "button" at bounding box center [1051, 483] width 17 height 17
type input "*"
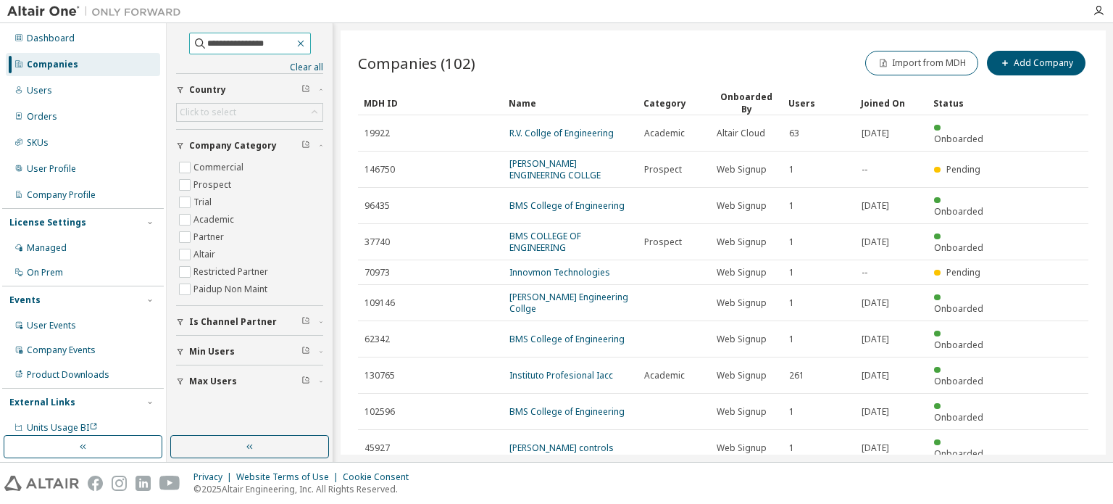
click at [307, 43] on icon "button" at bounding box center [301, 44] width 12 height 12
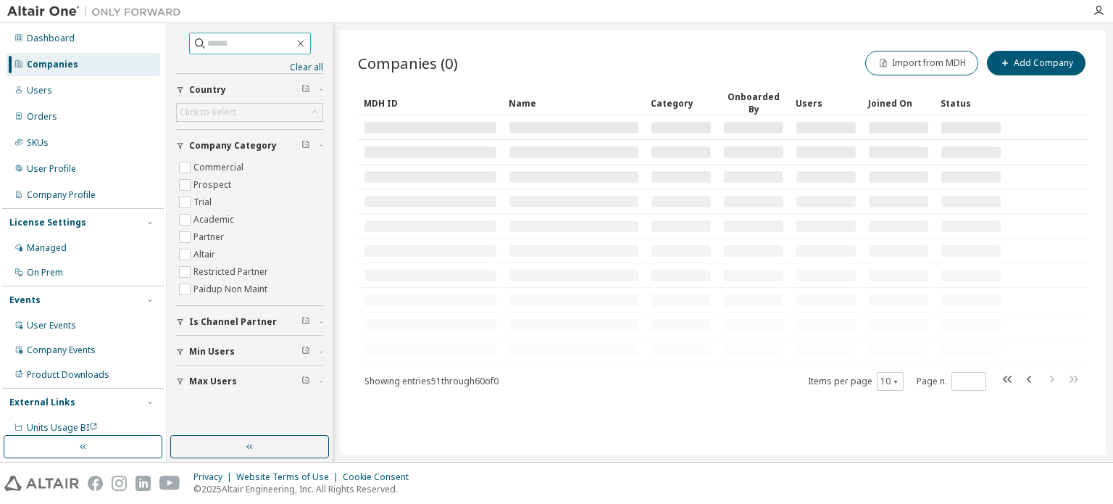
click at [293, 43] on input "text" at bounding box center [250, 43] width 87 height 14
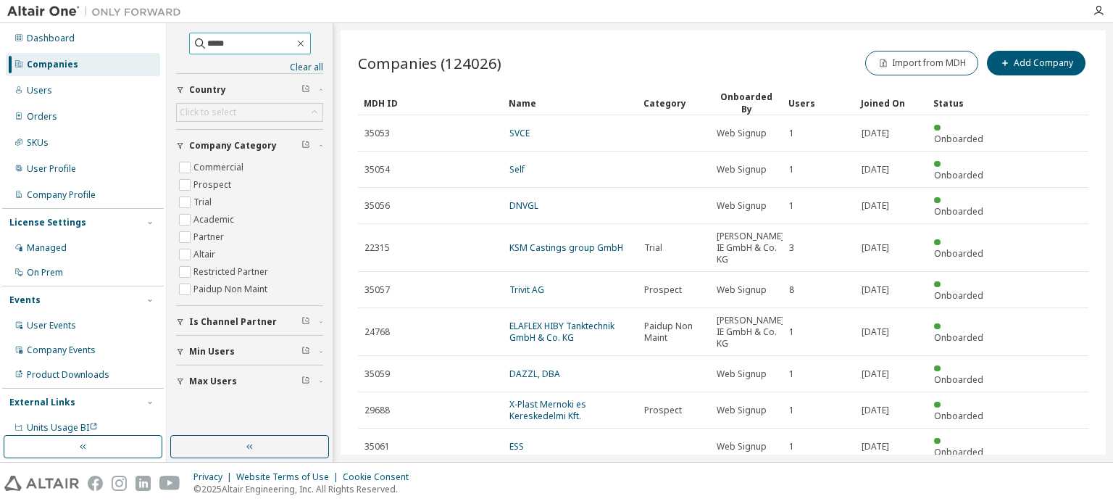
click at [278, 43] on input "*****" at bounding box center [250, 43] width 87 height 14
type input "*****"
type input "*"
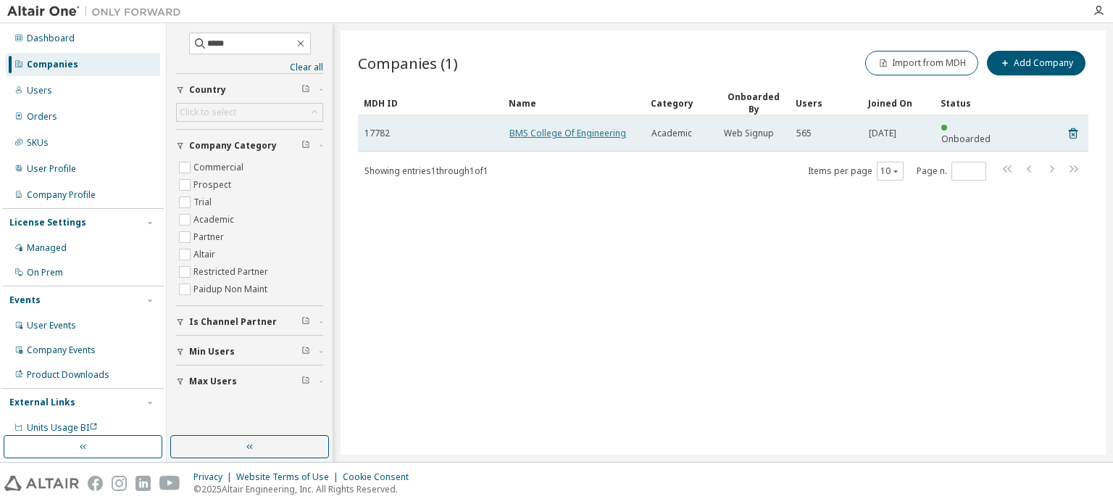
click at [539, 129] on link "BMS College Of Engineering" at bounding box center [568, 133] width 117 height 12
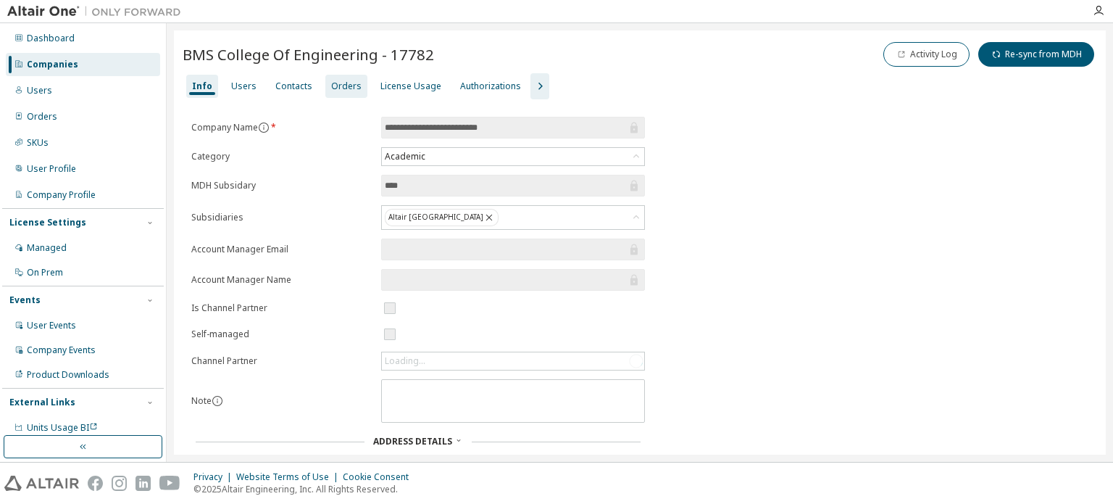
click at [344, 86] on div "Orders" at bounding box center [346, 86] width 30 height 12
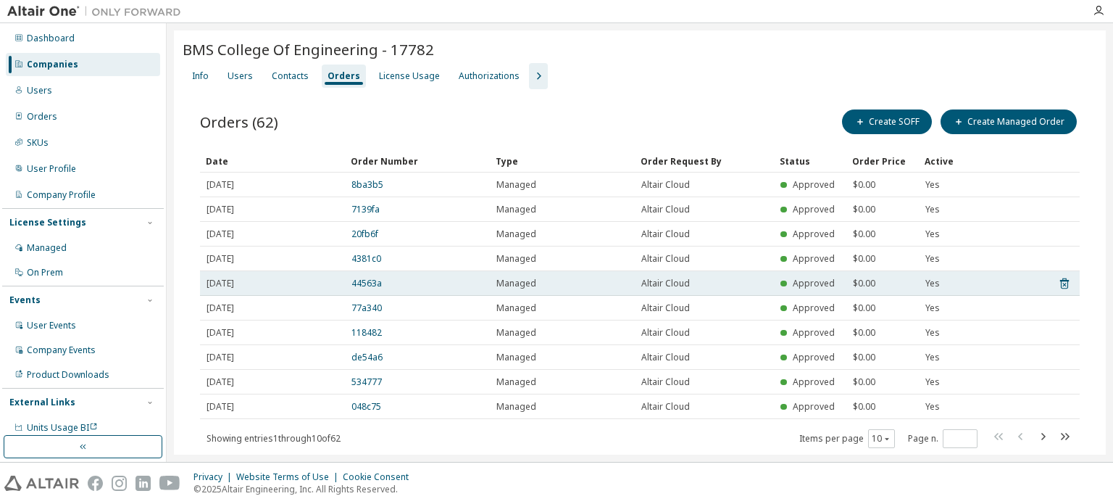
scroll to position [38, 0]
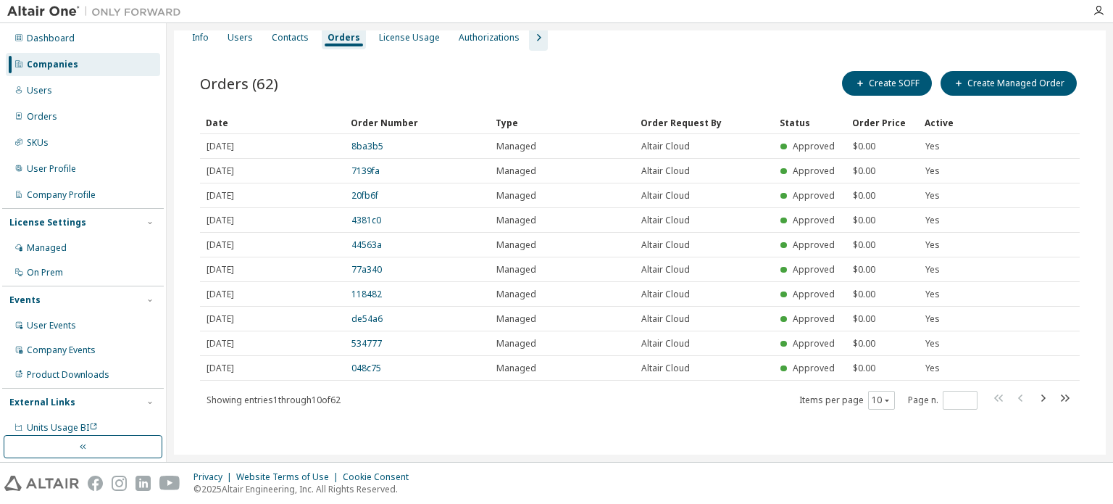
click at [101, 57] on div "Companies" at bounding box center [83, 64] width 154 height 23
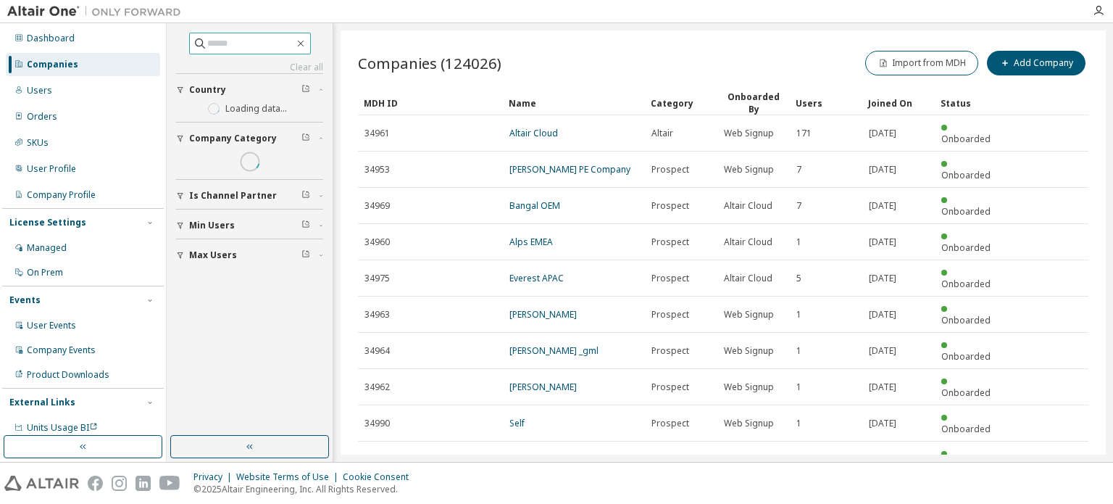
click at [249, 46] on input "text" at bounding box center [250, 43] width 87 height 14
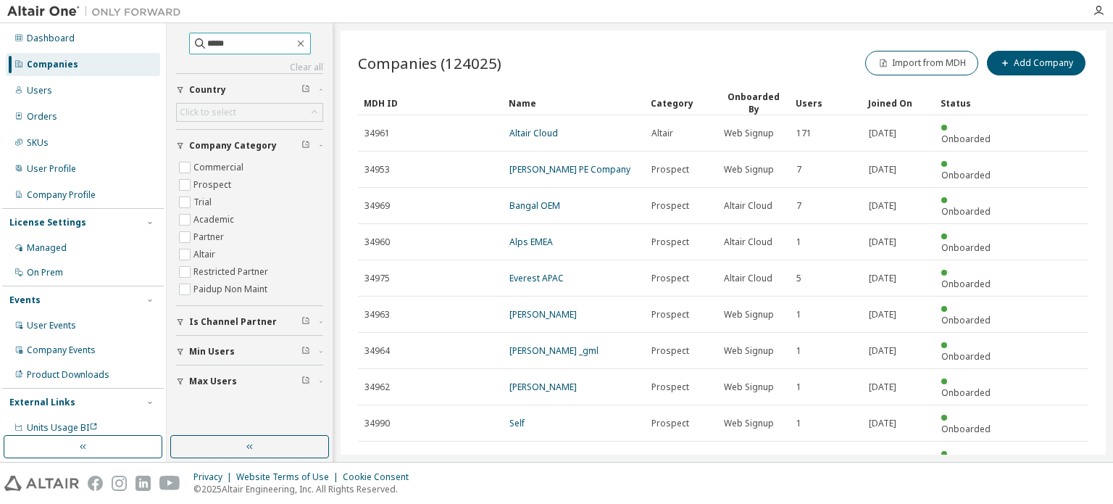
type input "*****"
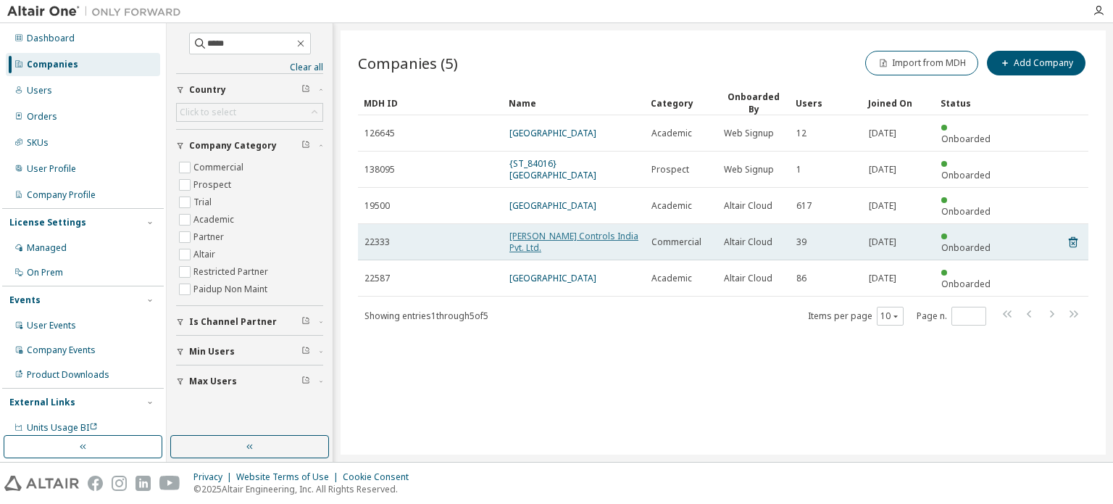
click at [528, 230] on link "[PERSON_NAME] Controls India Pvt. Ltd." at bounding box center [574, 242] width 129 height 24
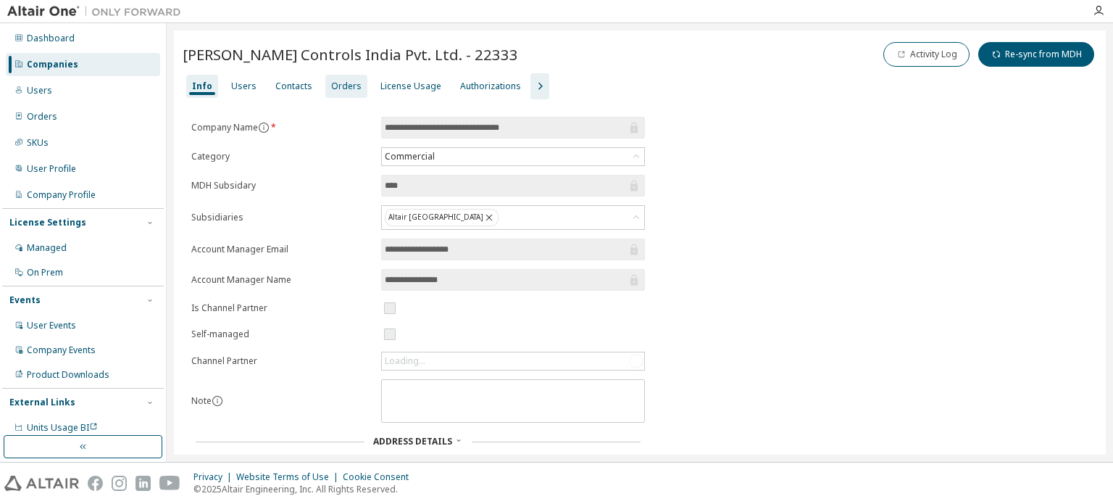
click at [339, 83] on div "Orders" at bounding box center [346, 86] width 30 height 12
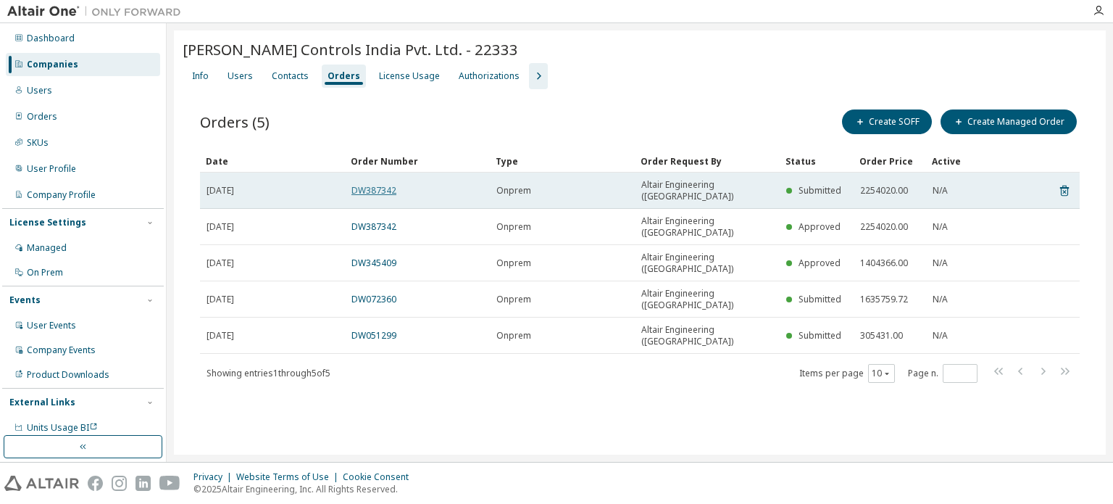
click at [388, 184] on link "DW387342" at bounding box center [374, 190] width 45 height 12
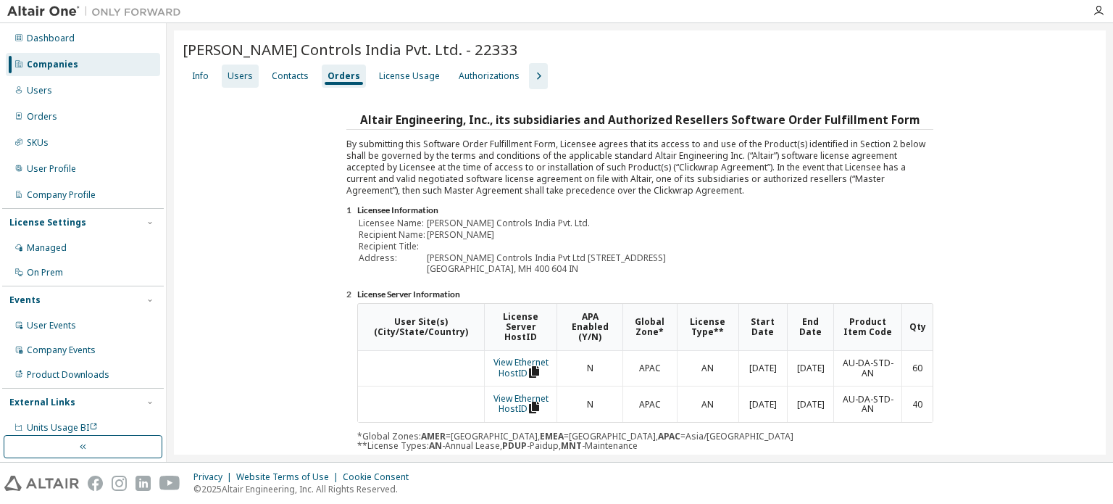
click at [245, 77] on div "Users" at bounding box center [240, 76] width 25 height 12
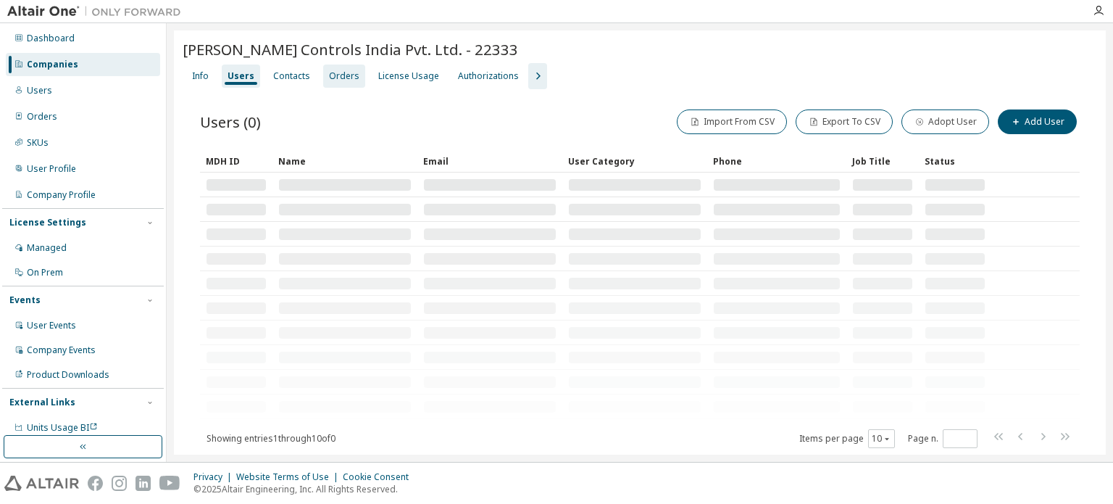
click at [323, 79] on div "Orders" at bounding box center [344, 76] width 42 height 23
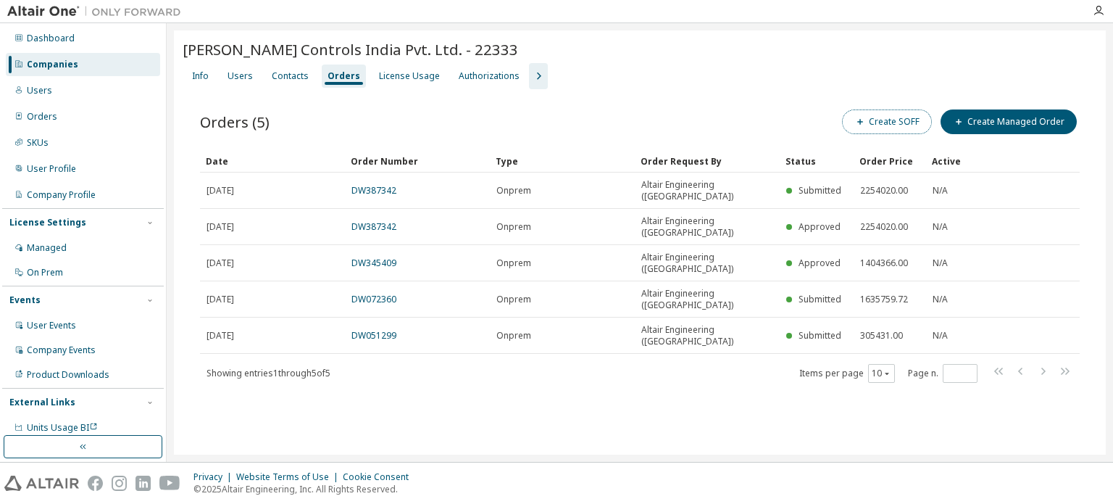
click at [876, 112] on button "Create SOFF" at bounding box center [887, 121] width 90 height 25
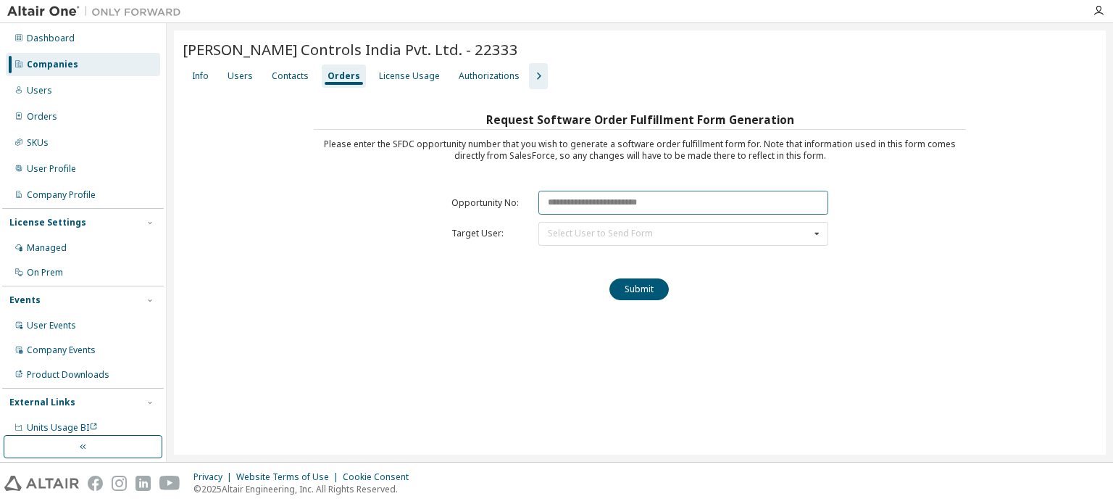
click at [578, 203] on input "text" at bounding box center [684, 203] width 290 height 24
paste input "********"
type input "********"
click at [563, 229] on div "Select User to Send Form" at bounding box center [600, 233] width 105 height 9
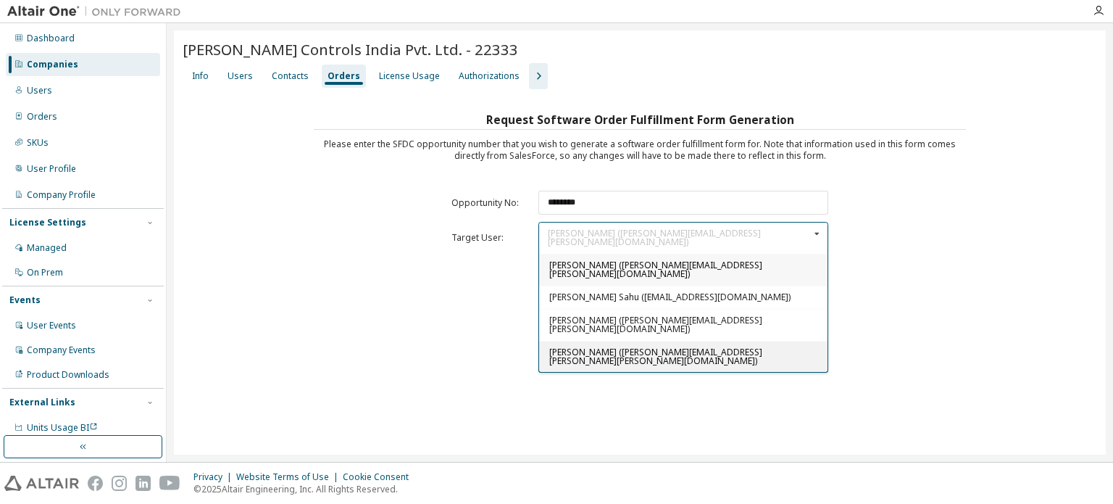
click at [586, 346] on span "[PERSON_NAME] ([PERSON_NAME][EMAIL_ADDRESS][PERSON_NAME][PERSON_NAME][DOMAIN_NA…" at bounding box center [655, 356] width 213 height 21
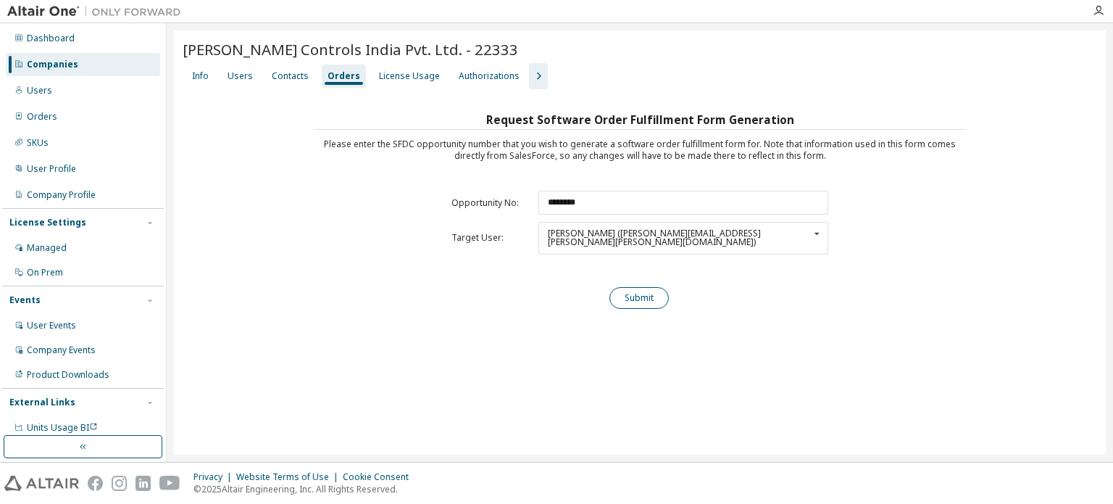
click at [625, 288] on button "Submit" at bounding box center [639, 298] width 59 height 22
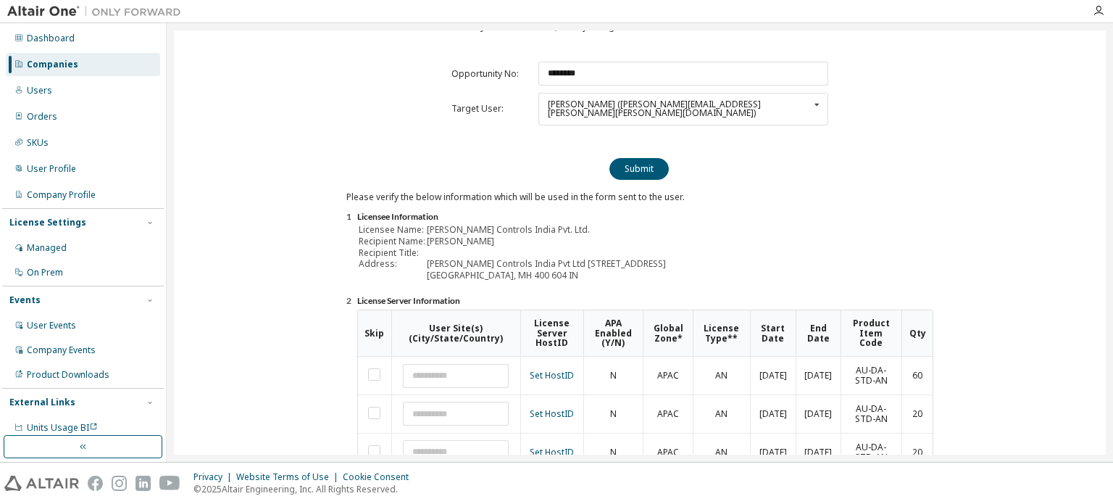
scroll to position [236, 0]
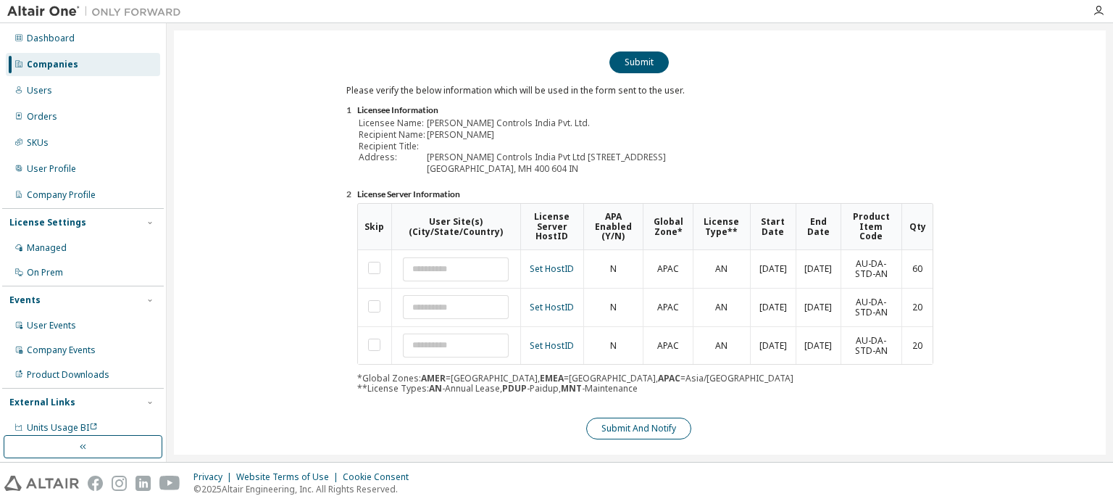
click at [668, 417] on button "Submit And Notify" at bounding box center [638, 428] width 105 height 22
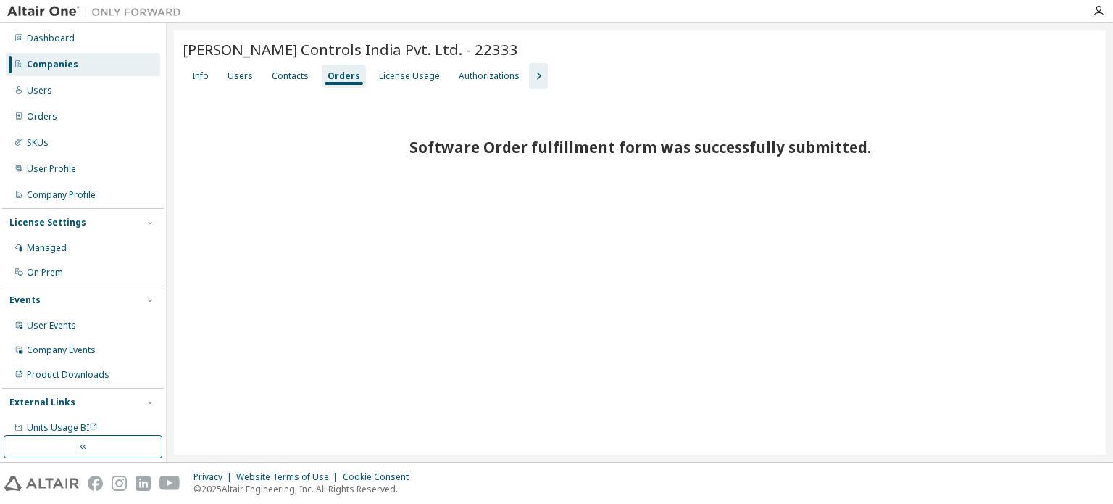
click at [620, 289] on div "[PERSON_NAME] Controls India Pvt. Ltd. - 22333 Clear Load Save Save As Field Op…" at bounding box center [640, 242] width 932 height 424
click at [417, 323] on div "[PERSON_NAME] Controls India Pvt. Ltd. - 22333 Clear Load Save Save As Field Op…" at bounding box center [640, 242] width 932 height 424
